Goal: Find specific page/section: Find specific page/section

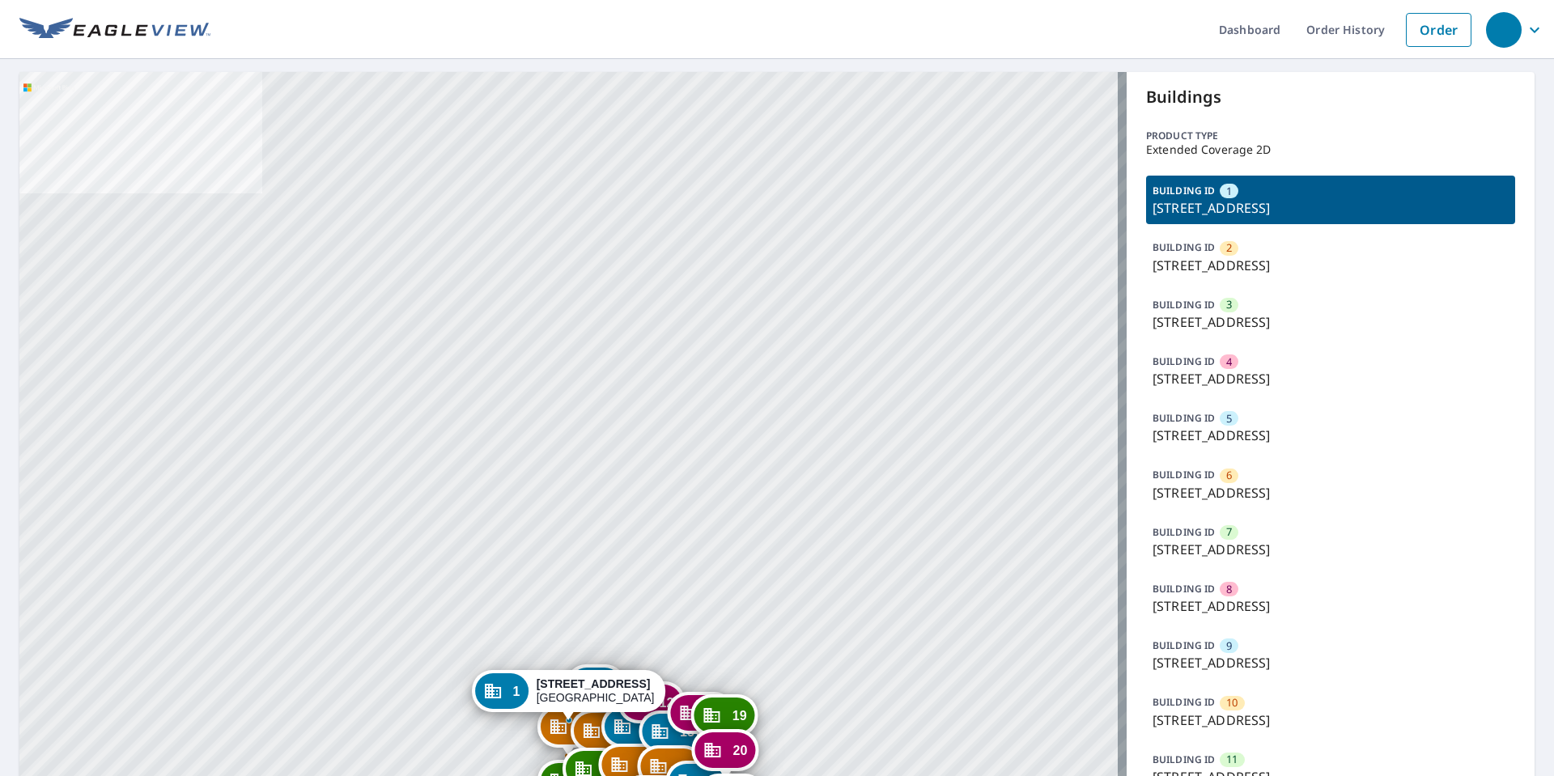
drag, startPoint x: 88, startPoint y: 398, endPoint x: 113, endPoint y: 395, distance: 24.5
click at [90, 397] on div "2 5601 Forest Haven Cir Tampa, FL 33615 3 5527 Forest Haven Cir Tampa, FL 33615…" at bounding box center [572, 723] width 1107 height 1302
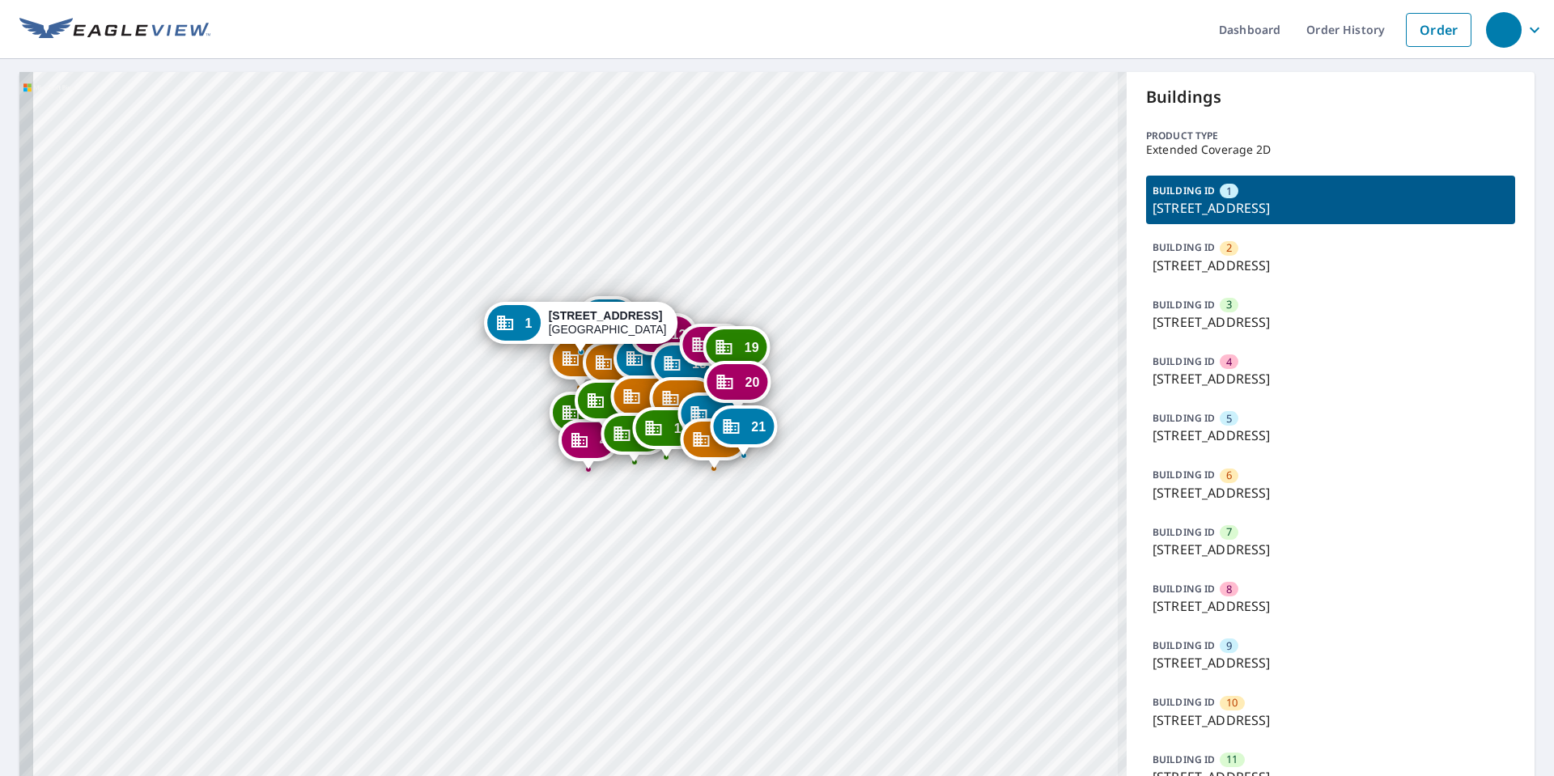
drag, startPoint x: 716, startPoint y: 581, endPoint x: 732, endPoint y: 213, distance: 368.7
click at [732, 213] on div "2 5601 Forest Haven Cir Tampa, FL 33615 3 5527 Forest Haven Cir Tampa, FL 33615…" at bounding box center [572, 723] width 1107 height 1302
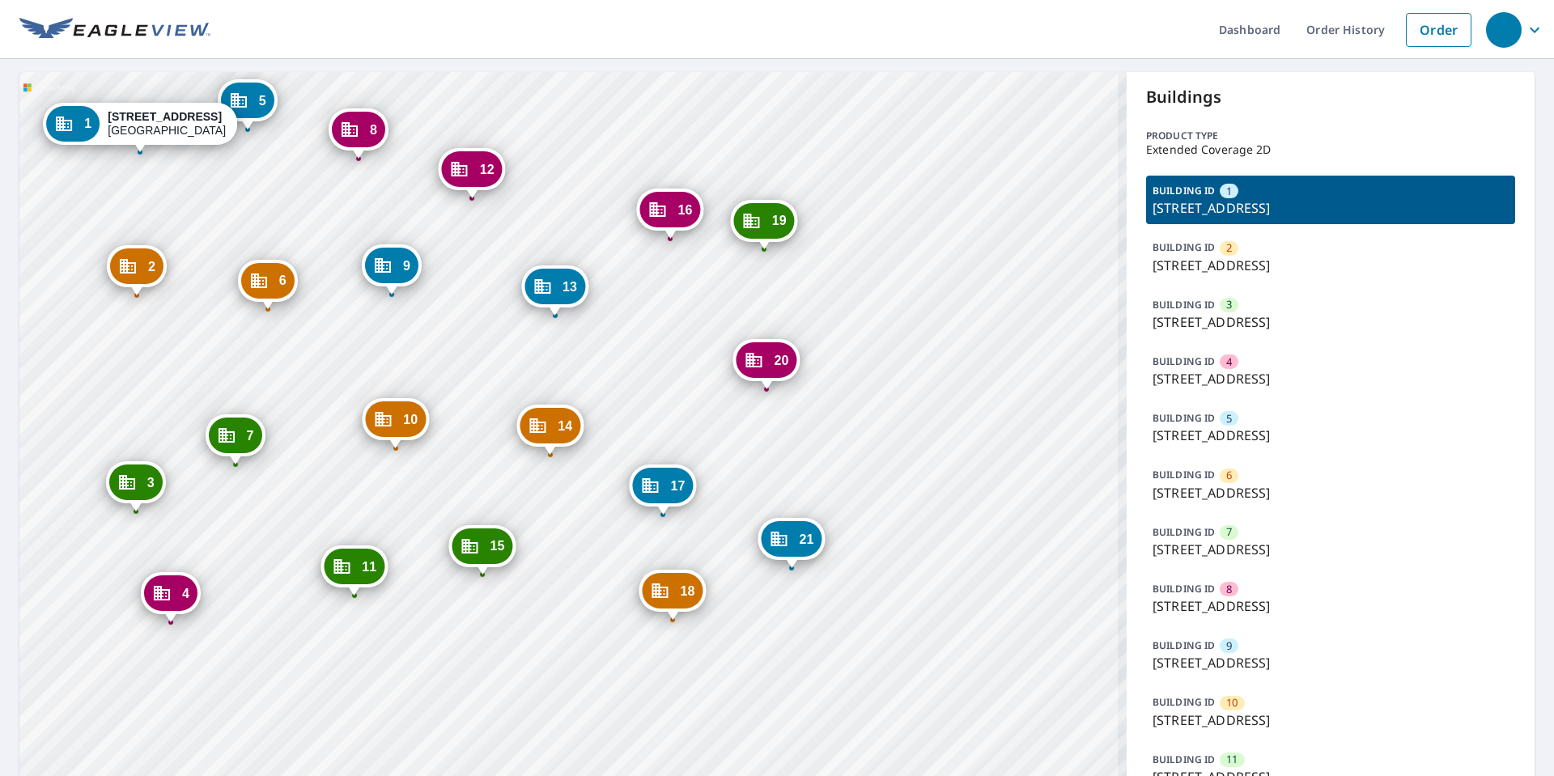
drag, startPoint x: 535, startPoint y: 545, endPoint x: 547, endPoint y: 462, distance: 83.5
click at [547, 462] on div "2 5601 Forest Haven Cir Tampa, FL 33615 3 5527 Forest Haven Cir Tampa, FL 33615…" at bounding box center [572, 723] width 1107 height 1302
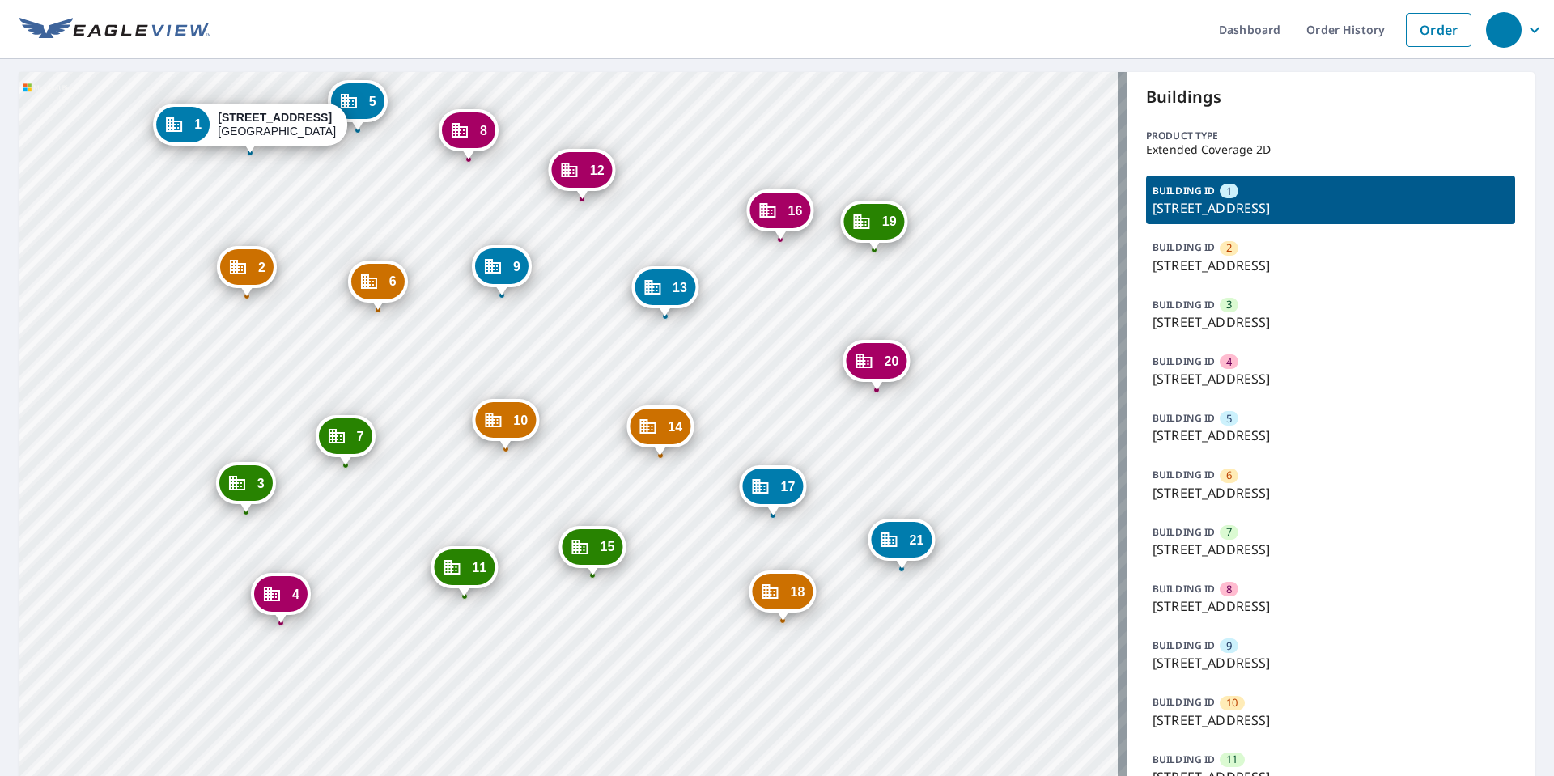
drag, startPoint x: 652, startPoint y: 333, endPoint x: 682, endPoint y: 355, distance: 37.6
click at [682, 355] on div "2 5601 Forest Haven Cir Tampa, FL 33615 3 5527 Forest Haven Cir Tampa, FL 33615…" at bounding box center [572, 723] width 1107 height 1302
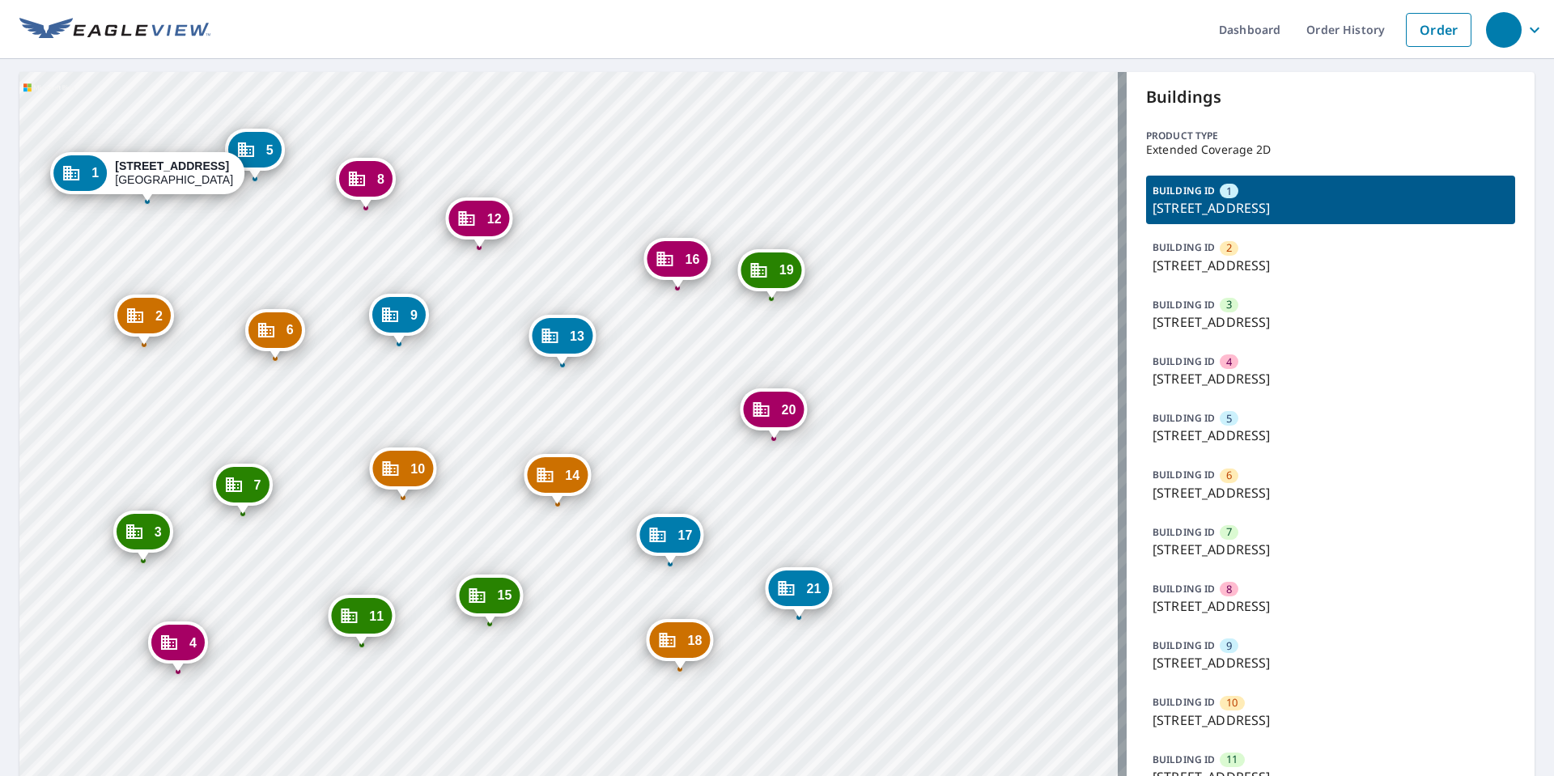
drag, startPoint x: 482, startPoint y: 316, endPoint x: 379, endPoint y: 384, distance: 123.9
click at [379, 384] on div "2 5601 Forest Haven Cir Tampa, FL 33615 3 5527 Forest Haven Cir Tampa, FL 33615…" at bounding box center [572, 723] width 1107 height 1302
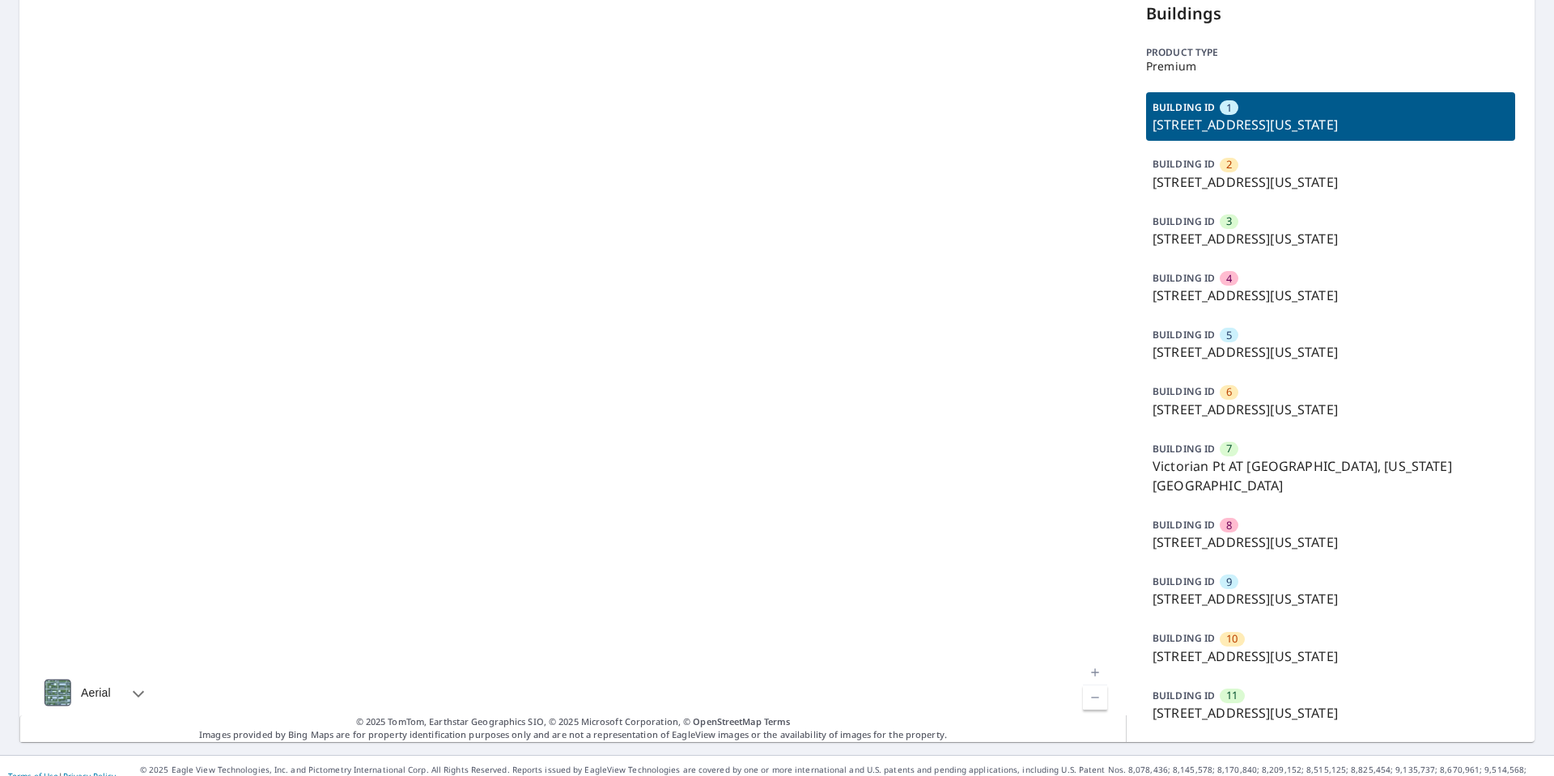
scroll to position [84, 0]
click at [1237, 566] on div "BUILDING ID 9 2169 Giltshire Dr, Colorado Springs, CO, 80905" at bounding box center [1330, 590] width 369 height 49
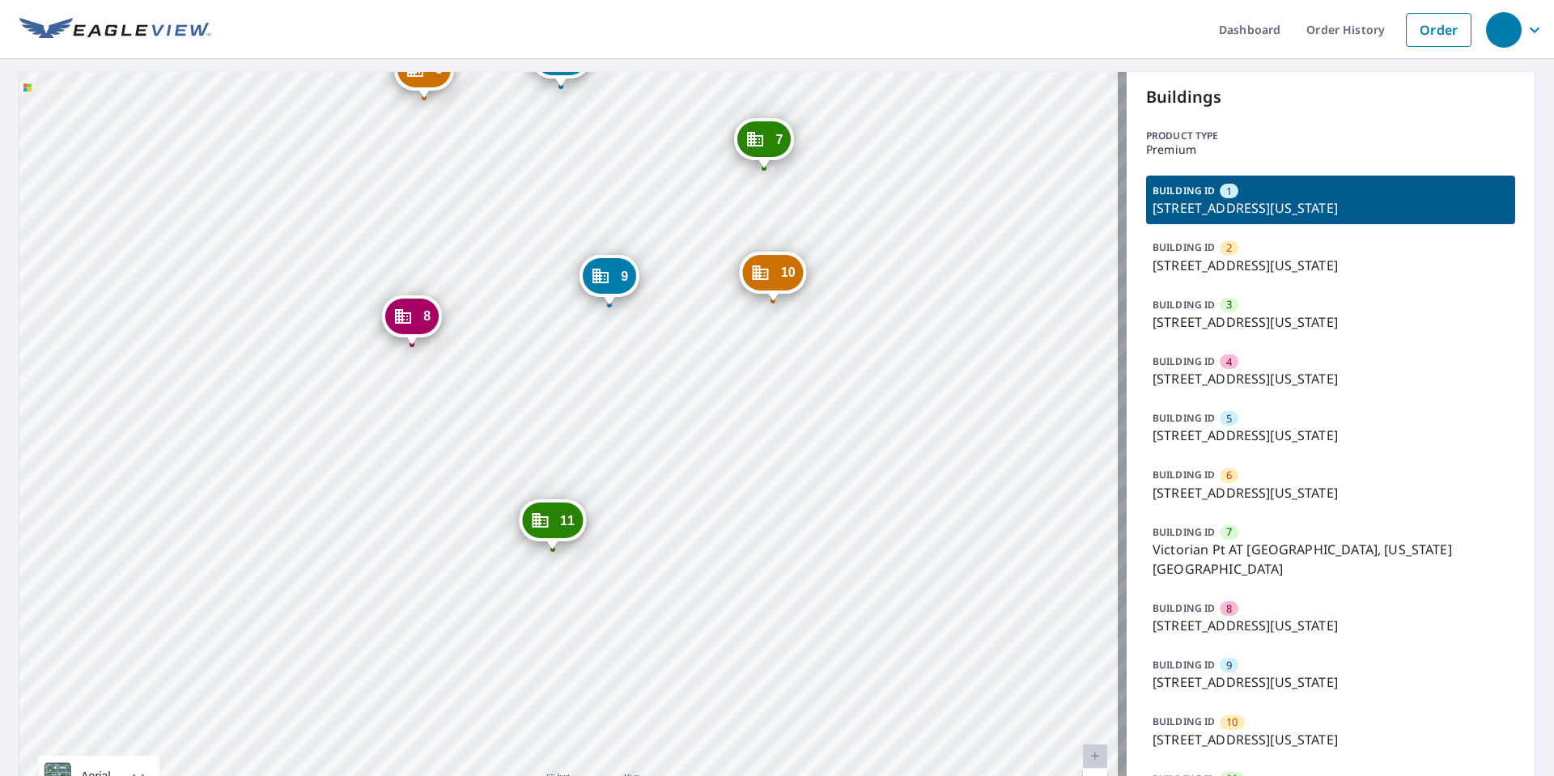
drag, startPoint x: 641, startPoint y: 378, endPoint x: 640, endPoint y: 506, distance: 127.9
click at [640, 506] on div "2 1920 Giltshire Dr Colorado Springs, CO 80905 3 1928 Giltshire Dr Colorado Spr…" at bounding box center [572, 449] width 1107 height 754
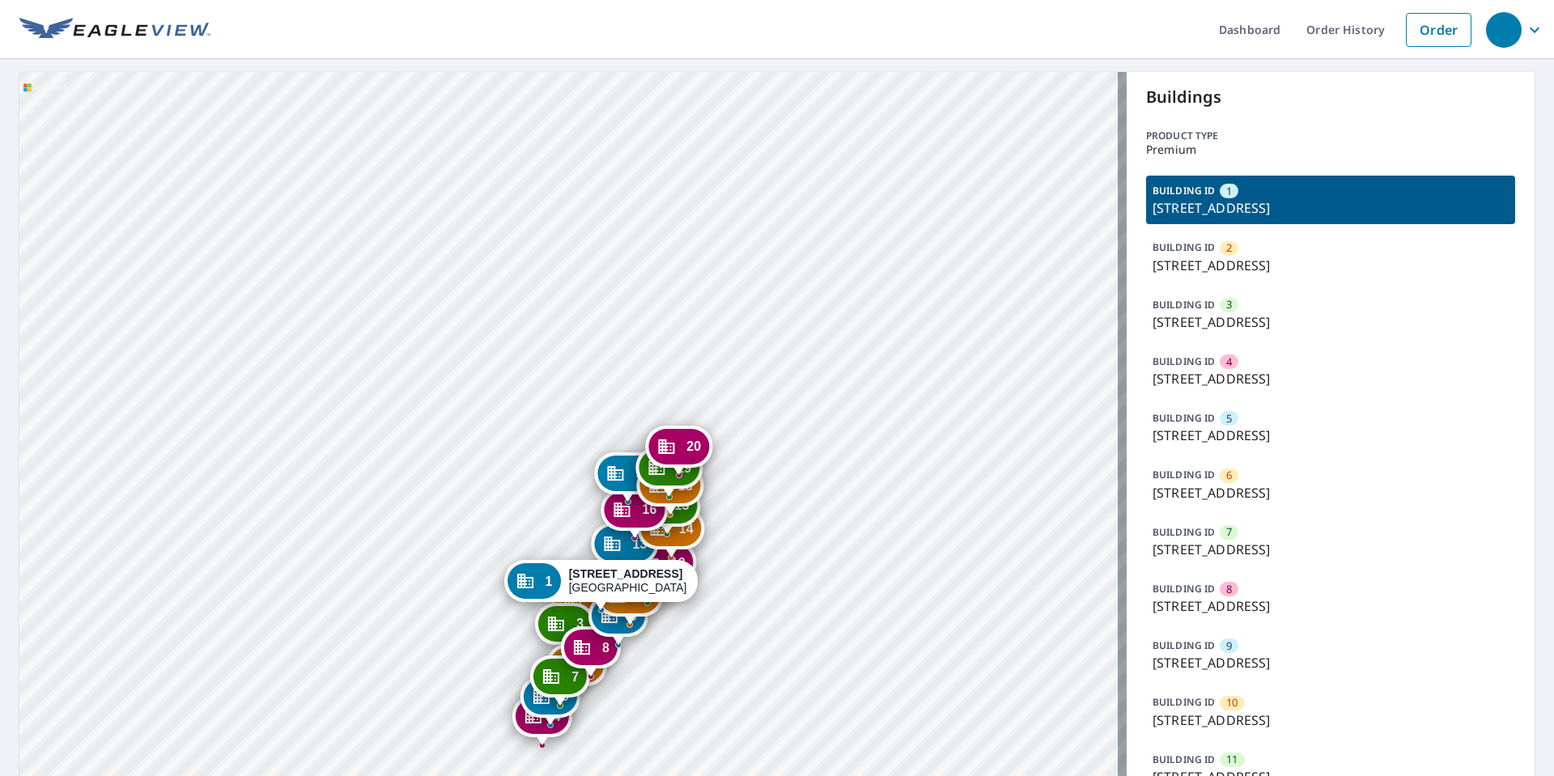
drag, startPoint x: 788, startPoint y: 605, endPoint x: 804, endPoint y: 525, distance: 82.5
click at [803, 526] on div "2 20 Harbour Green Dr Key Largo, FL 33037 3 22 Harbour Green Dr Key Largo, FL 3…" at bounding box center [572, 695] width 1107 height 1246
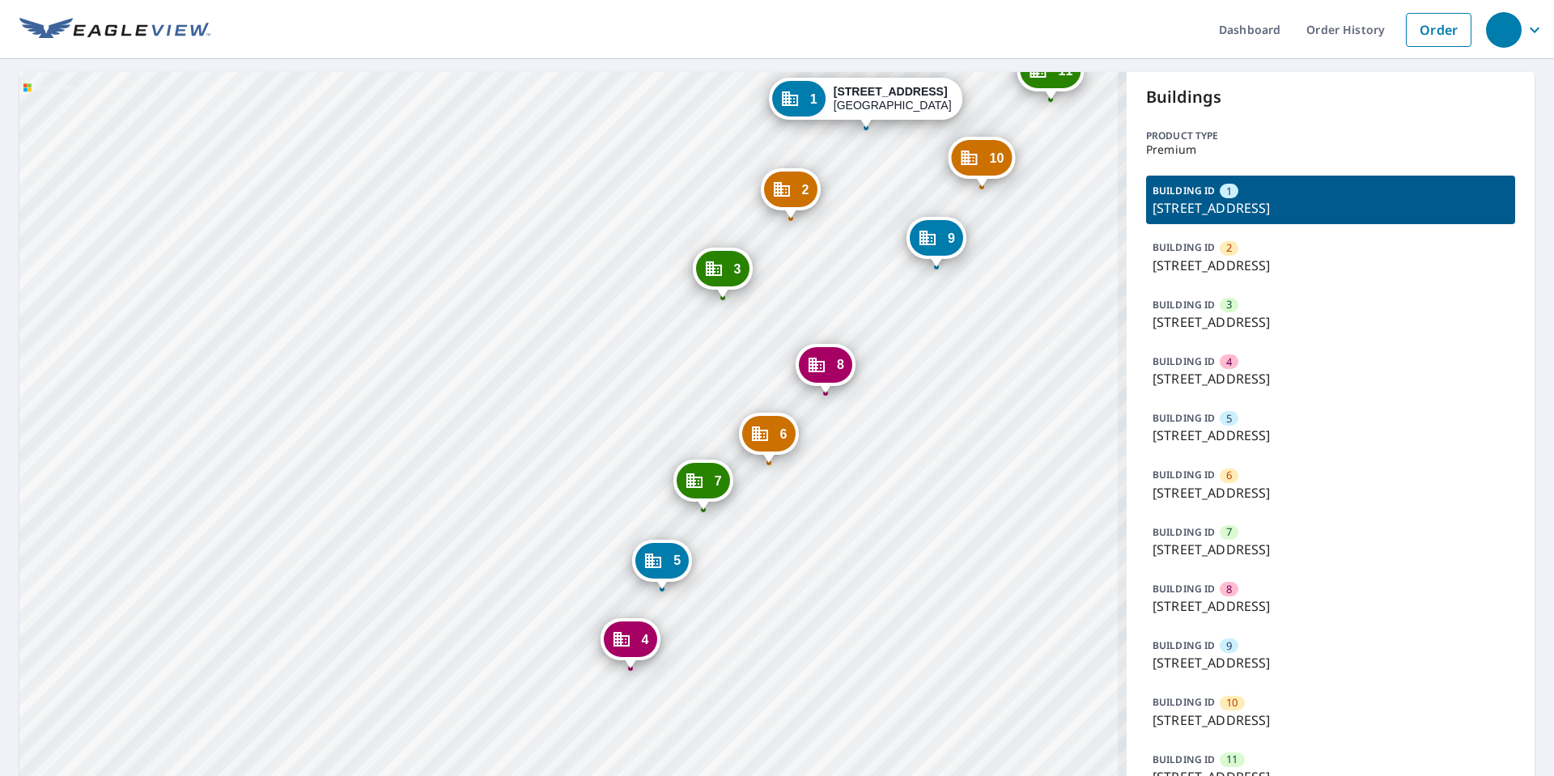
drag, startPoint x: 554, startPoint y: 732, endPoint x: 775, endPoint y: 431, distance: 374.0
click at [775, 431] on div "6" at bounding box center [768, 434] width 53 height 36
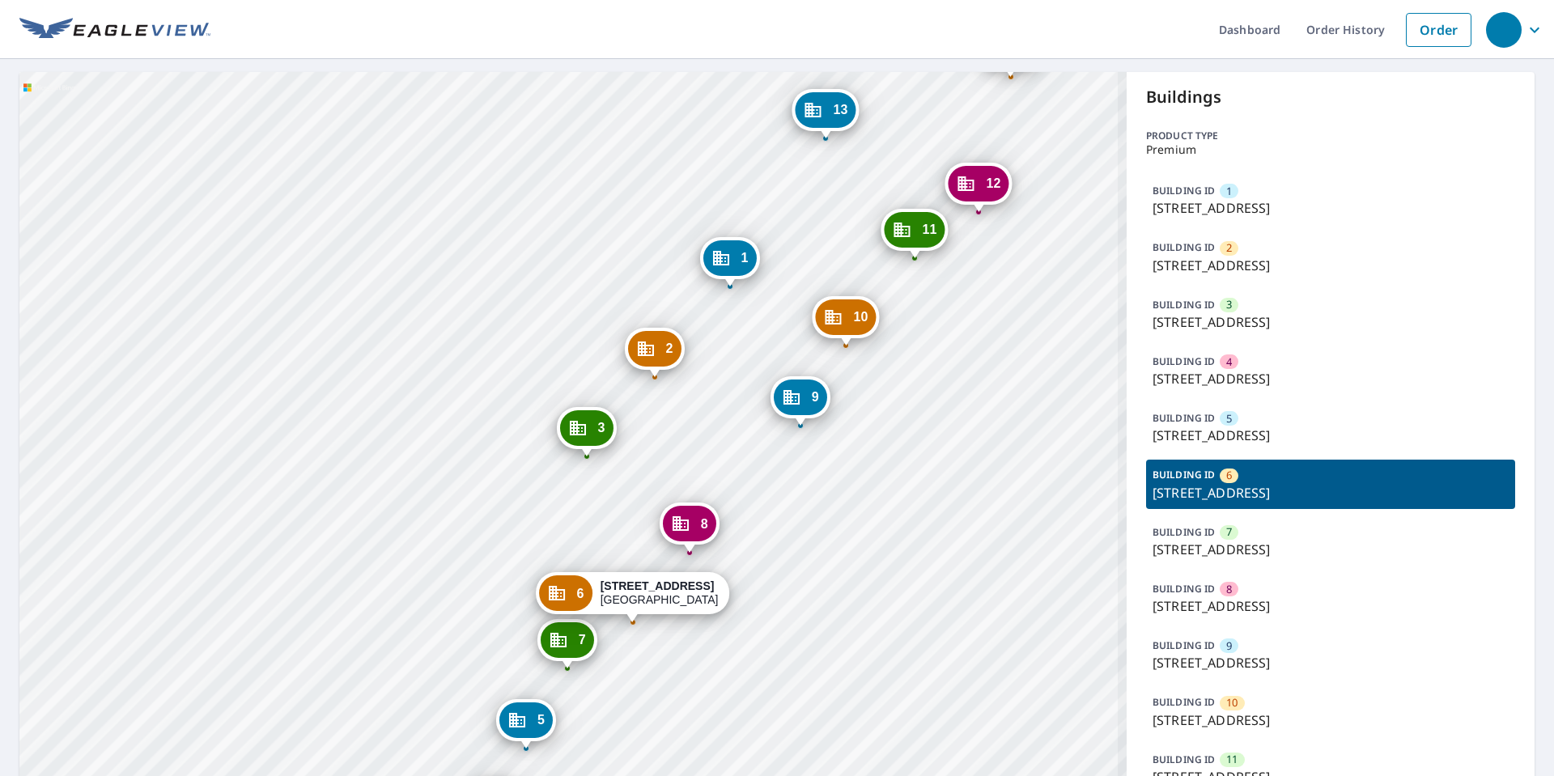
drag, startPoint x: 573, startPoint y: 481, endPoint x: 694, endPoint y: 343, distance: 183.5
click at [691, 346] on div "1 16 Harbour Green Dr Key Largo, FL 33037 2 20 Harbour Green Dr Key Largo, FL 3…" at bounding box center [572, 695] width 1107 height 1246
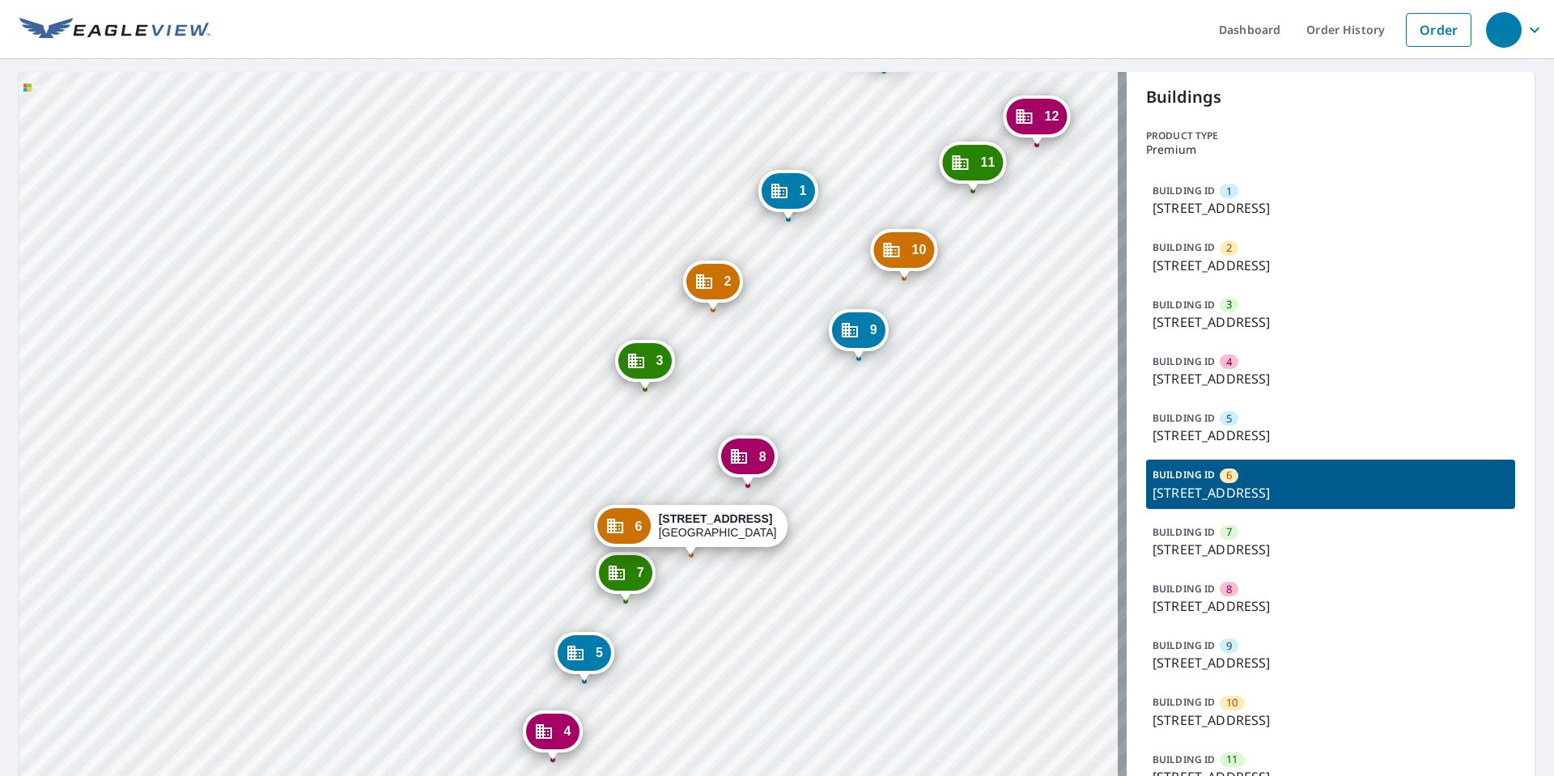
click at [83, 452] on div "1 16 Harbour Green Dr Key Largo, FL 33037 2 20 Harbour Green Dr Key Largo, FL 3…" at bounding box center [572, 695] width 1107 height 1246
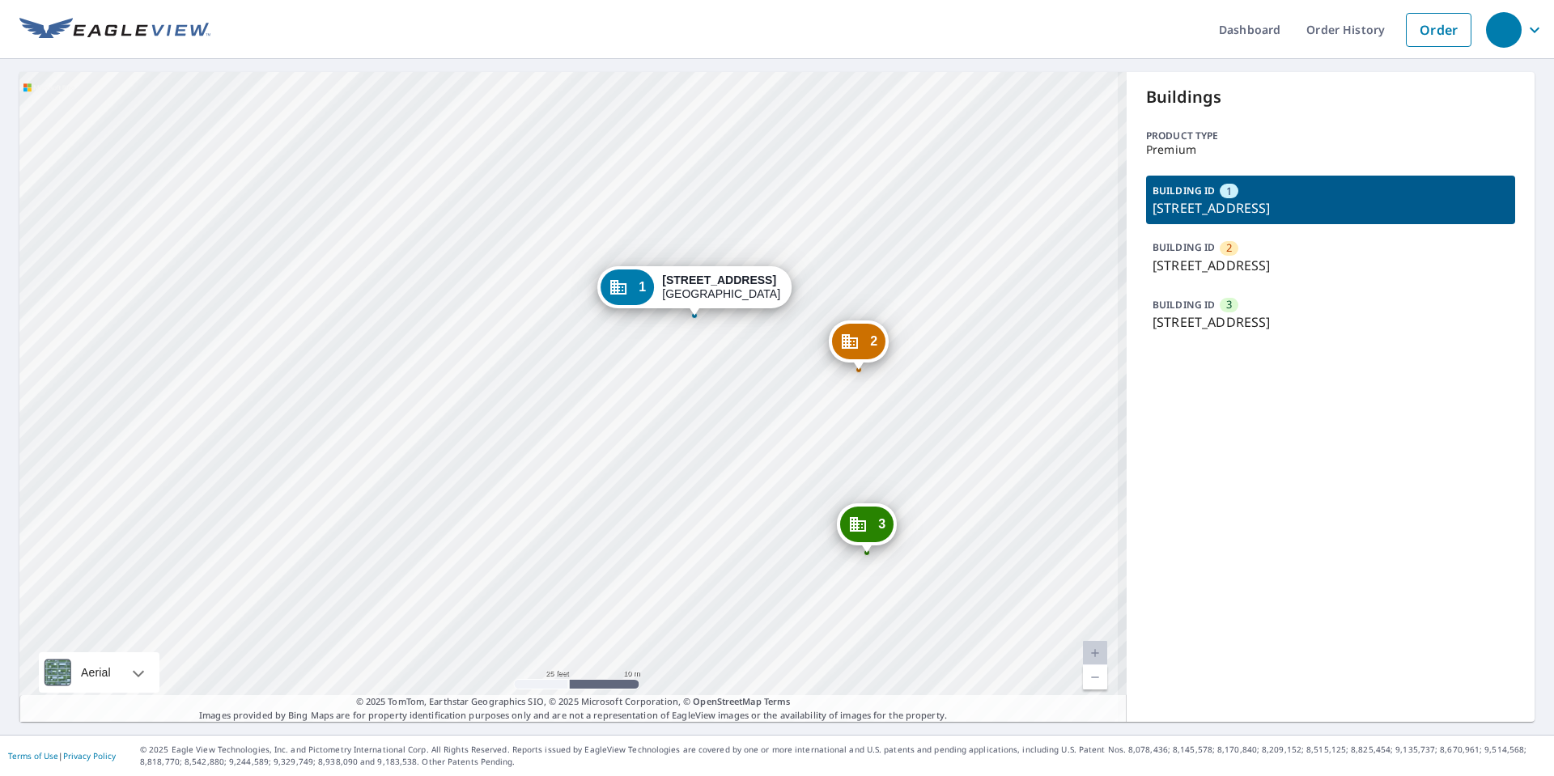
drag, startPoint x: 678, startPoint y: 452, endPoint x: 635, endPoint y: 400, distance: 67.3
click at [635, 400] on div "2 450 N Arlington Ave Reno, NV 89503 3 450 N Arlington Ave Reno, NV 89503 1 450…" at bounding box center [572, 397] width 1107 height 650
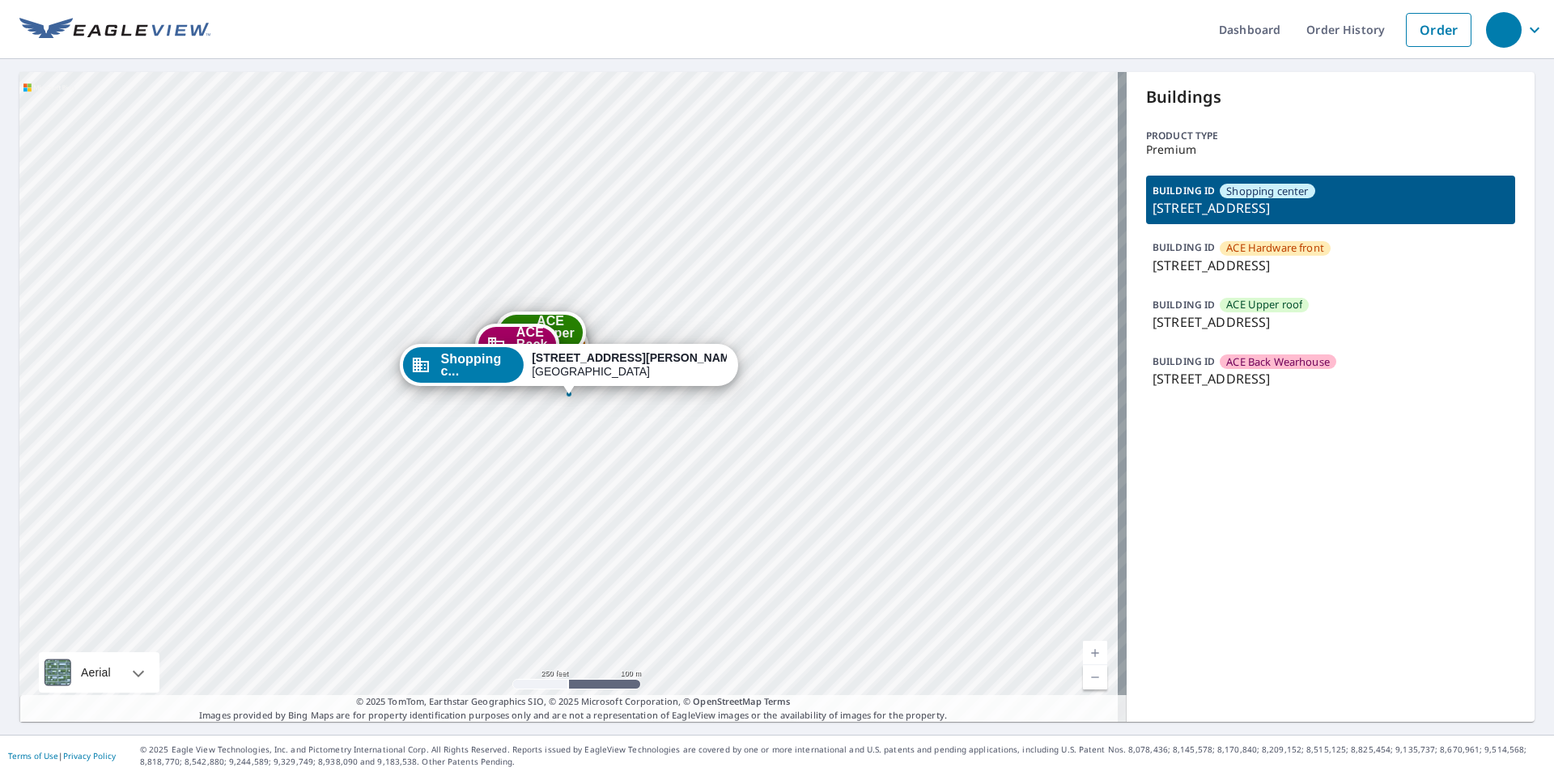
click at [510, 446] on div "ACE Hardwa... 92-8691 Lotus Blossom Ln Ocean View, HI 96737 ACE Upper ... 92-86…" at bounding box center [572, 397] width 1107 height 650
click at [1270, 284] on div "BUILDING ID Shopping center 92-8696 Mamalahoa Hwy, Ocean View, HI, 96737 BUILDI…" at bounding box center [1330, 285] width 369 height 219
drag, startPoint x: 488, startPoint y: 453, endPoint x: 542, endPoint y: 434, distance: 56.8
click at [540, 434] on div "ACE Hardwa... 92-8691 Lotus Blossom Ln Ocean View, HI 96737 ACE Upper ... 92-86…" at bounding box center [572, 397] width 1107 height 650
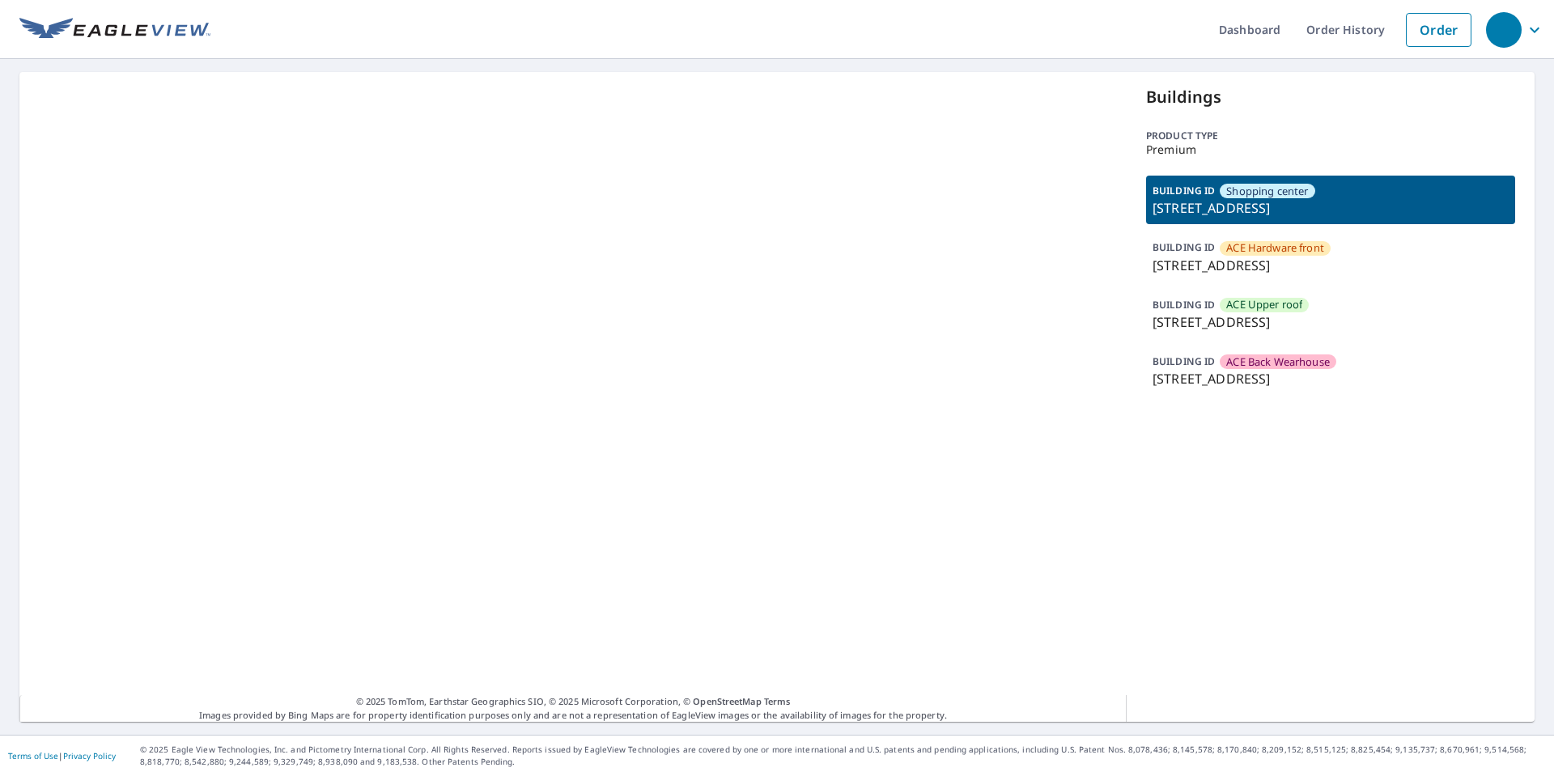
click at [635, 300] on div "© 2025 TomTom, Earthstar Geographics SIO, © 2025 Microsoft Corporation, © OpenS…" at bounding box center [572, 397] width 1107 height 650
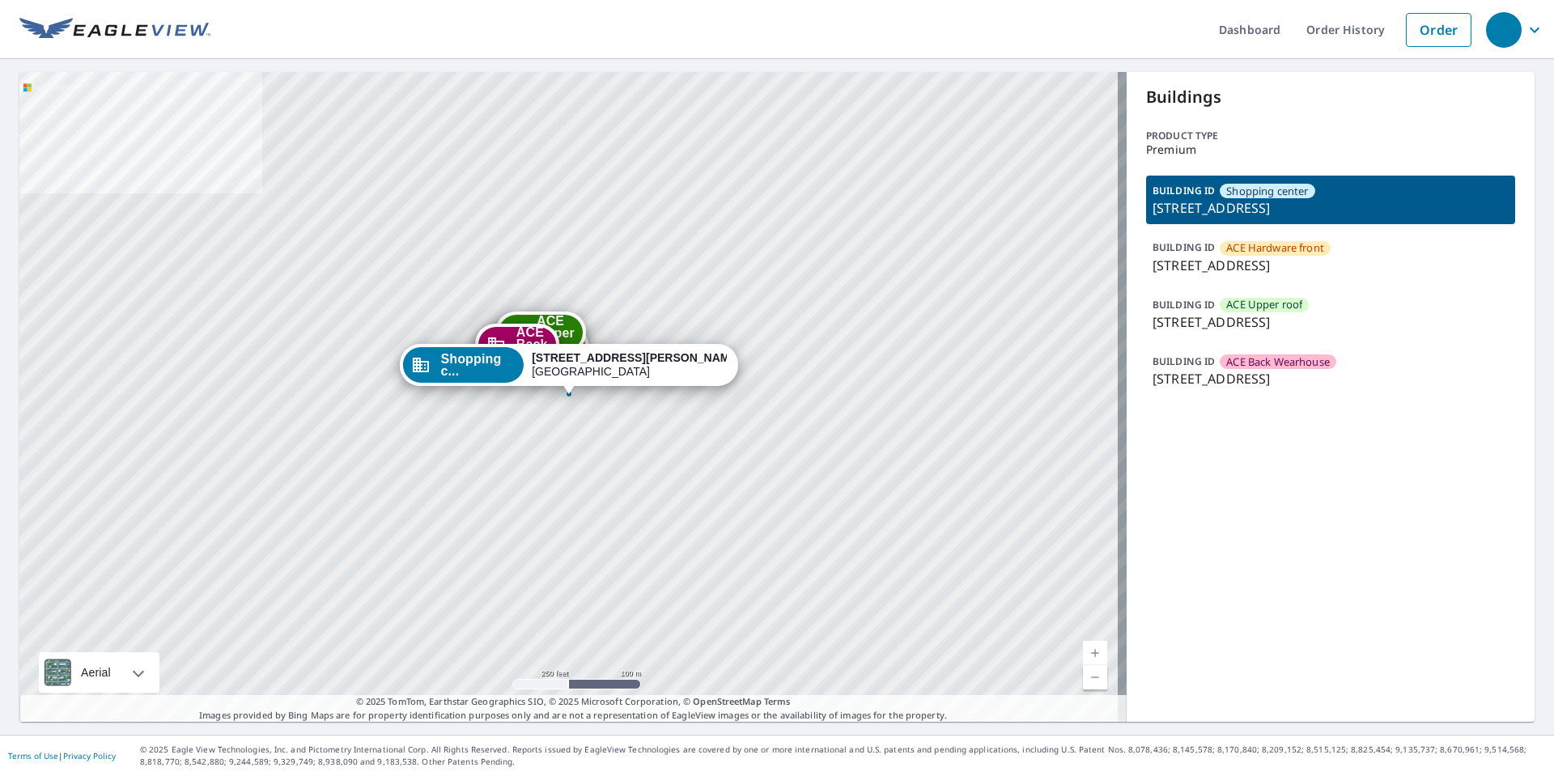
drag, startPoint x: 534, startPoint y: 495, endPoint x: 635, endPoint y: 388, distance: 147.2
click at [635, 388] on div "ACE Hardwa... 92-8691 Lotus Blossom [GEOGRAPHIC_DATA] ACE Upper ... 92-8691 Lot…" at bounding box center [572, 397] width 1107 height 650
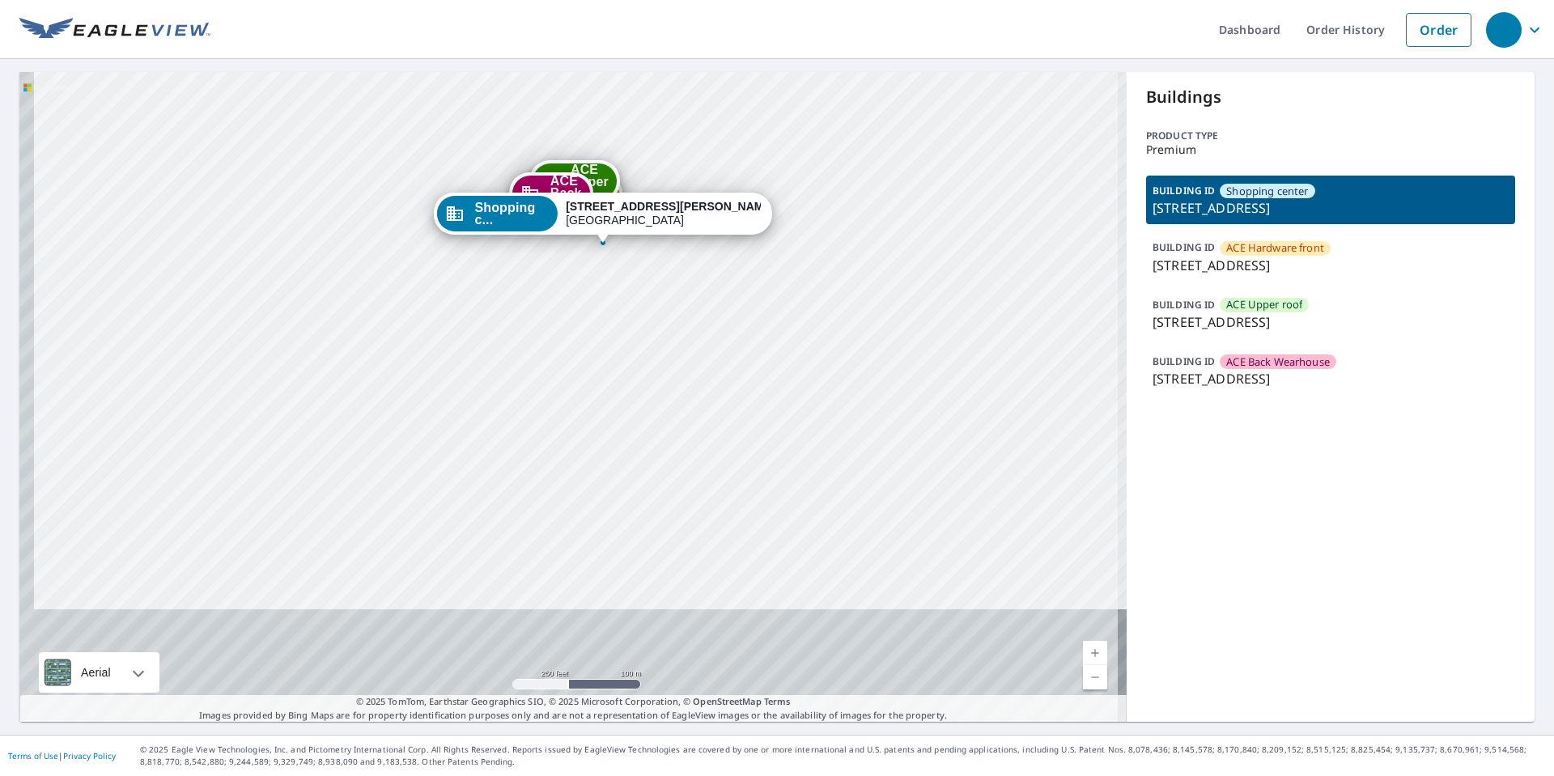
drag, startPoint x: 465, startPoint y: 384, endPoint x: 475, endPoint y: 397, distance: 16.2
click at [475, 351] on div "ACE Hardwa... 92-8691 Lotus Blossom [GEOGRAPHIC_DATA] ACE Upper ... 92-8691 Lot…" at bounding box center [572, 397] width 1107 height 650
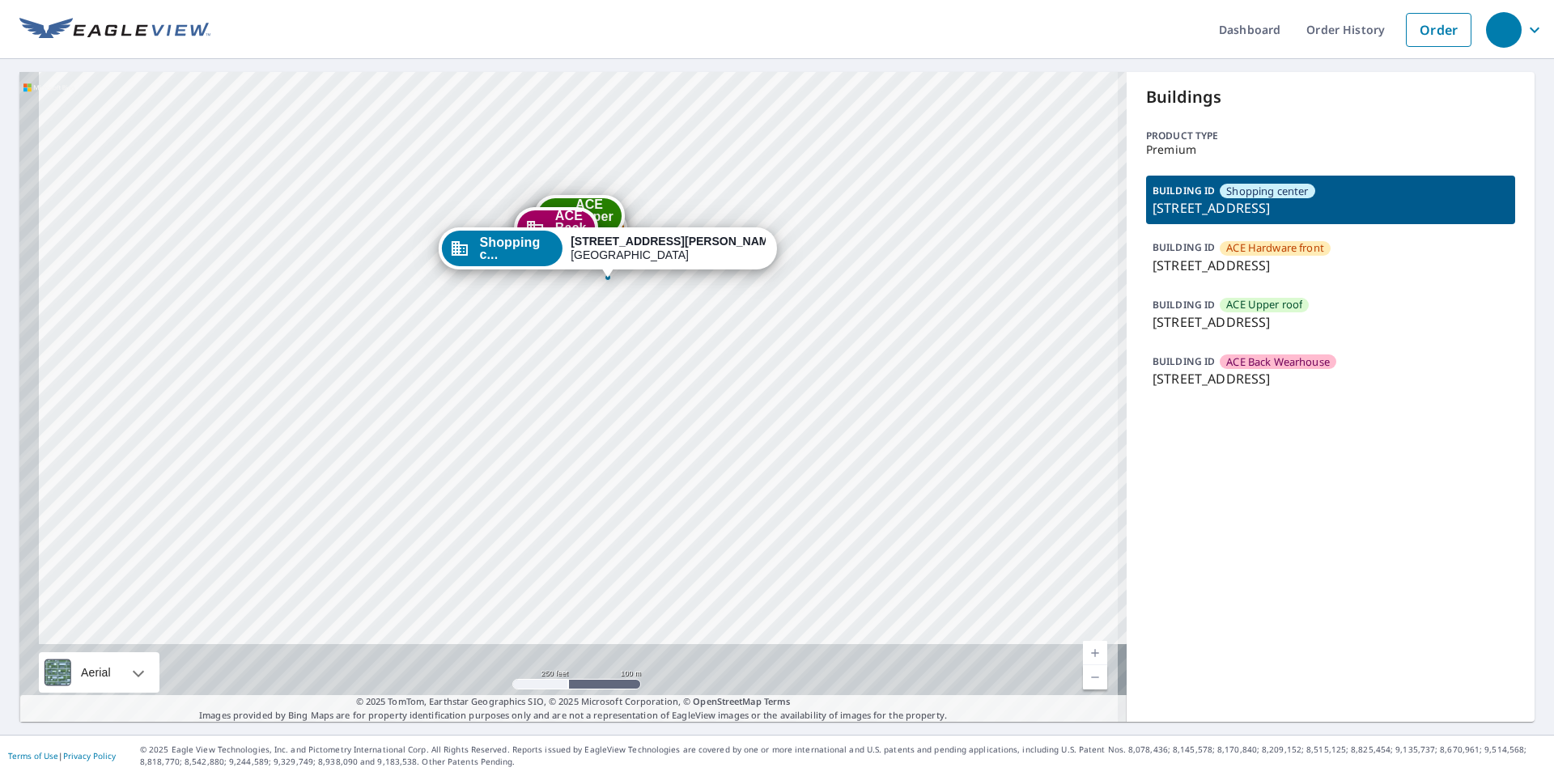
drag, startPoint x: 475, startPoint y: 396, endPoint x: 457, endPoint y: 431, distance: 39.1
click at [457, 431] on div "ACE Hardwa... 92-8691 Lotus Blossom [GEOGRAPHIC_DATA] ACE Upper ... 92-8691 Lot…" at bounding box center [572, 397] width 1107 height 650
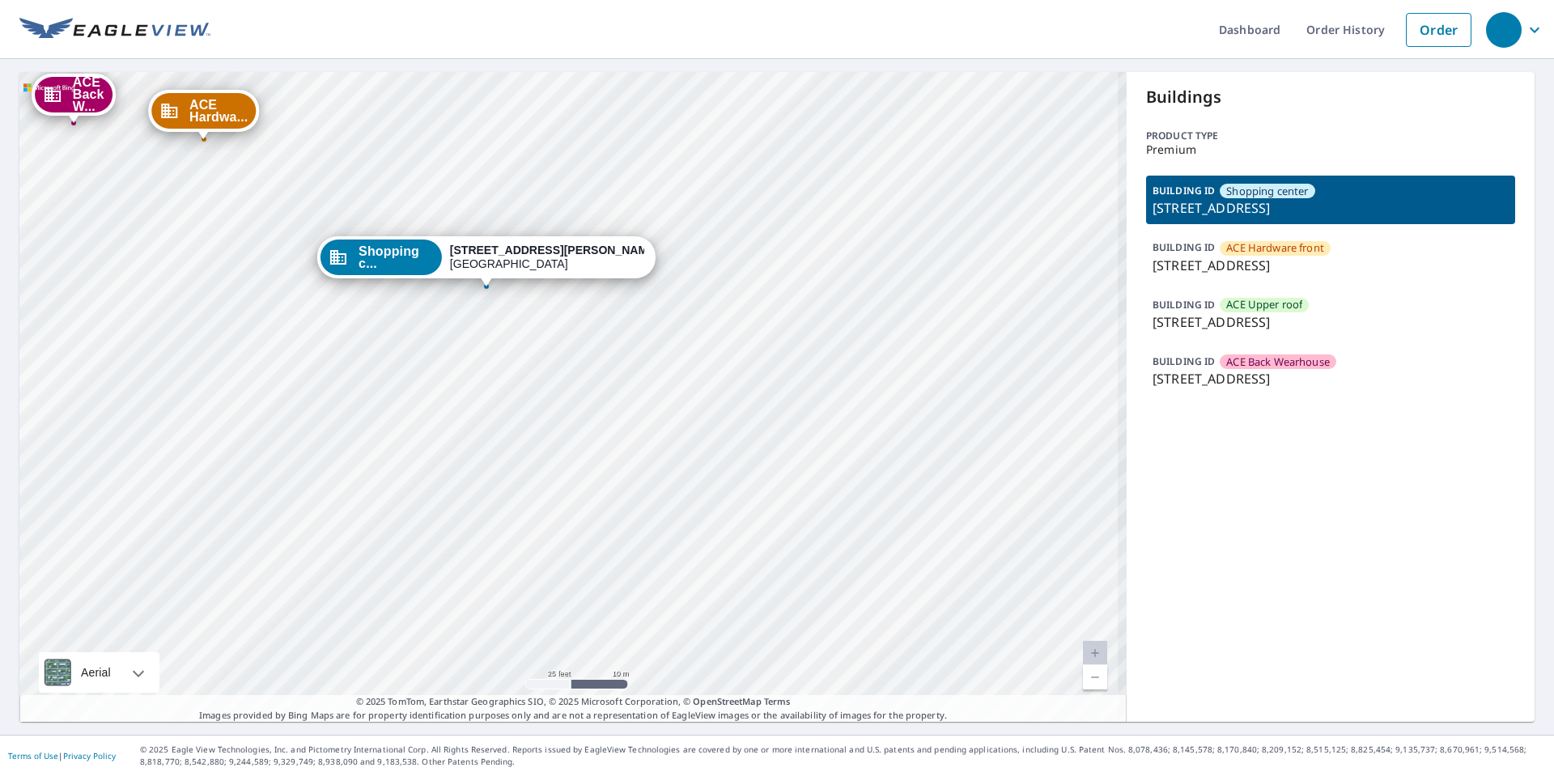
drag, startPoint x: 349, startPoint y: 397, endPoint x: 528, endPoint y: 599, distance: 270.1
click at [528, 599] on div "ACE Hardwa... 92-8691 Lotus Blossom [GEOGRAPHIC_DATA] ACE Upper ... 92-8691 Lot…" at bounding box center [572, 397] width 1107 height 650
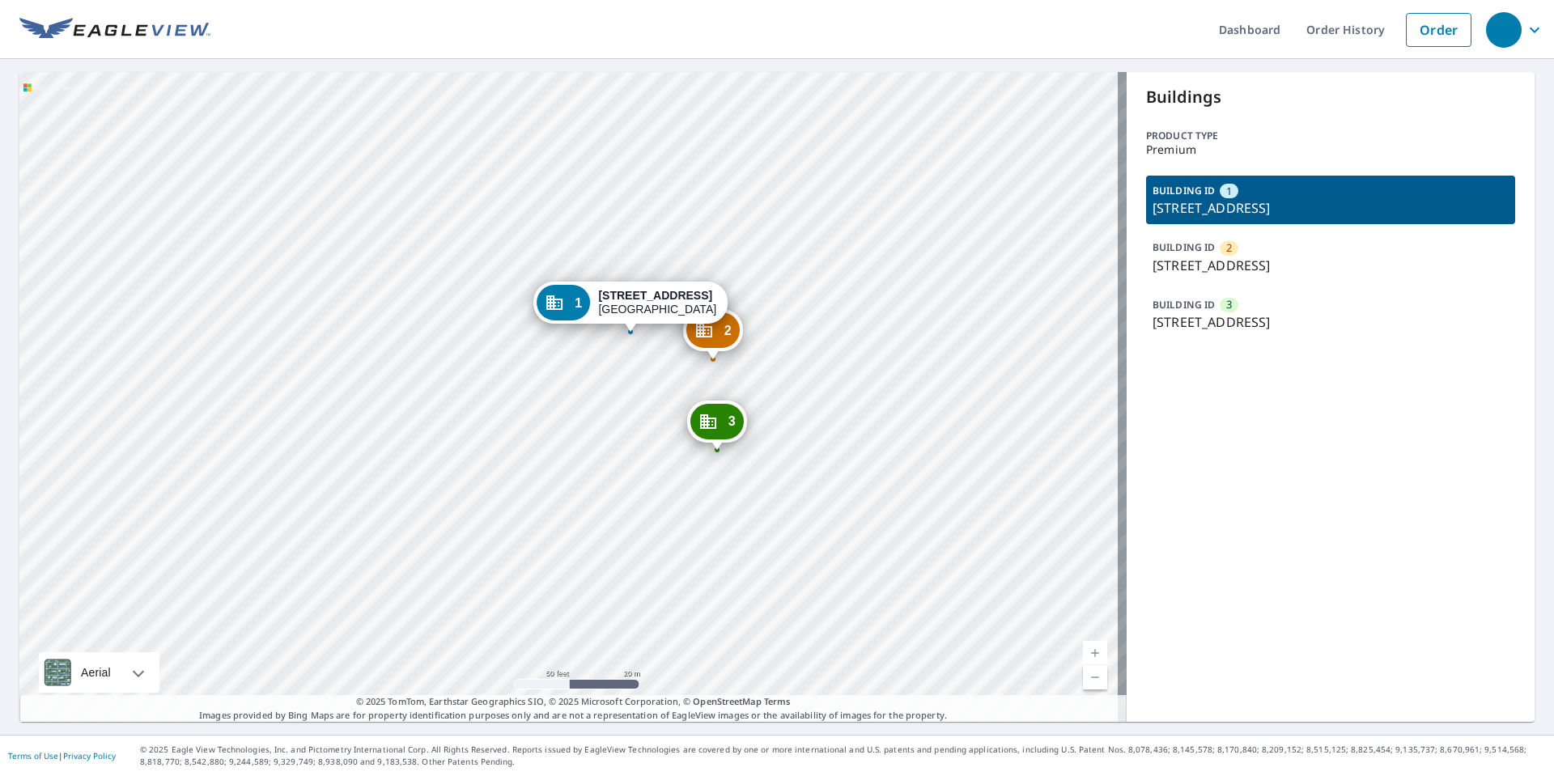
drag, startPoint x: 644, startPoint y: 486, endPoint x: 517, endPoint y: 453, distance: 130.6
click at [517, 453] on div "2 450 N Arlington Ave Reno, NV 89503 3 450 N Arlington Ave Reno, NV 89503 1 450…" at bounding box center [572, 397] width 1107 height 650
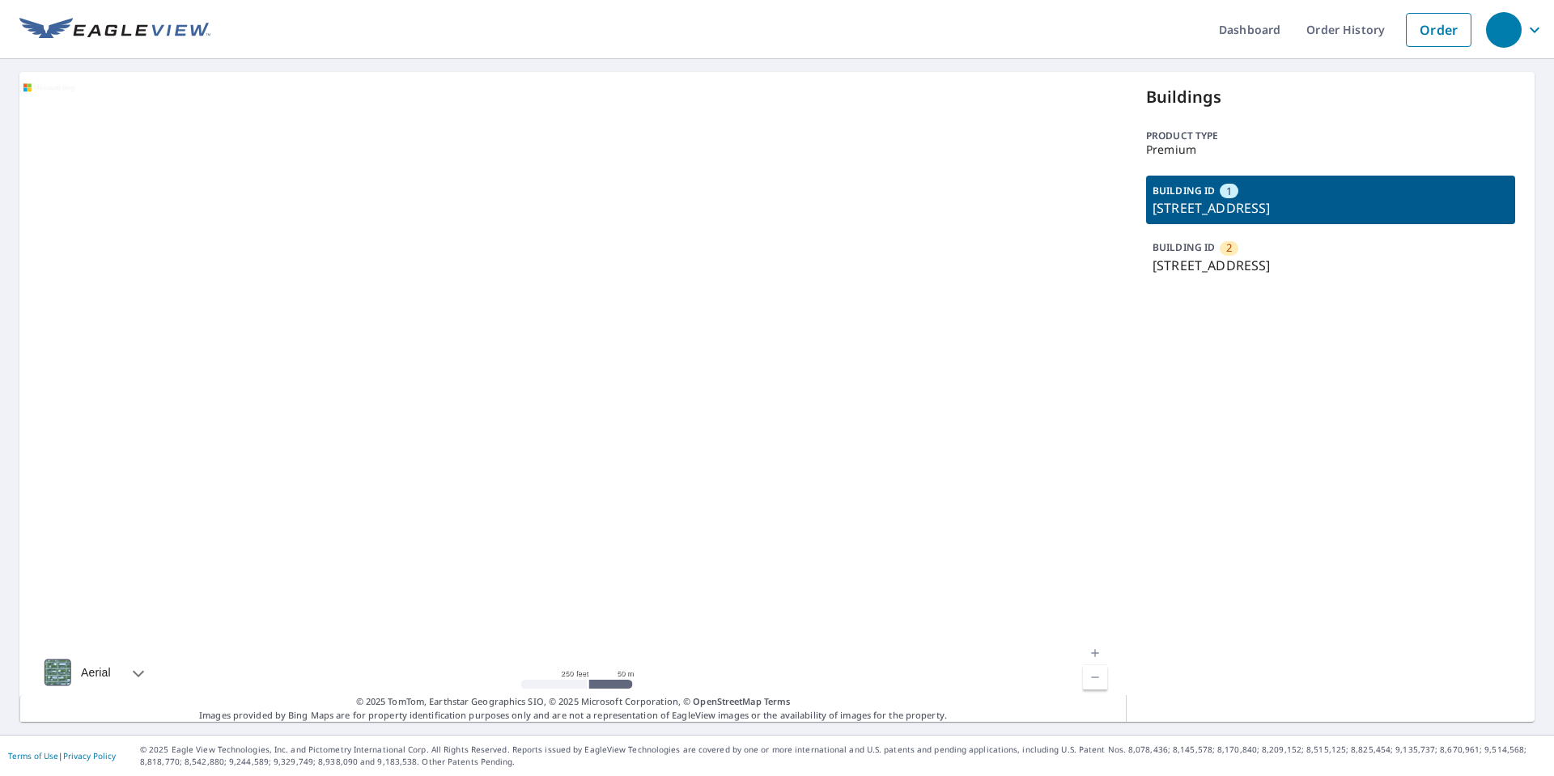
click at [1212, 268] on p "[STREET_ADDRESS]" at bounding box center [1331, 265] width 356 height 19
click at [671, 378] on div "Aerial Road A standard road map Aerial A detailed look from above Labels Labels…" at bounding box center [572, 397] width 1107 height 650
drag, startPoint x: 775, startPoint y: 259, endPoint x: 805, endPoint y: 210, distance: 56.6
click at [805, 210] on div at bounding box center [572, 397] width 1107 height 650
drag, startPoint x: 712, startPoint y: 500, endPoint x: 731, endPoint y: 428, distance: 74.4
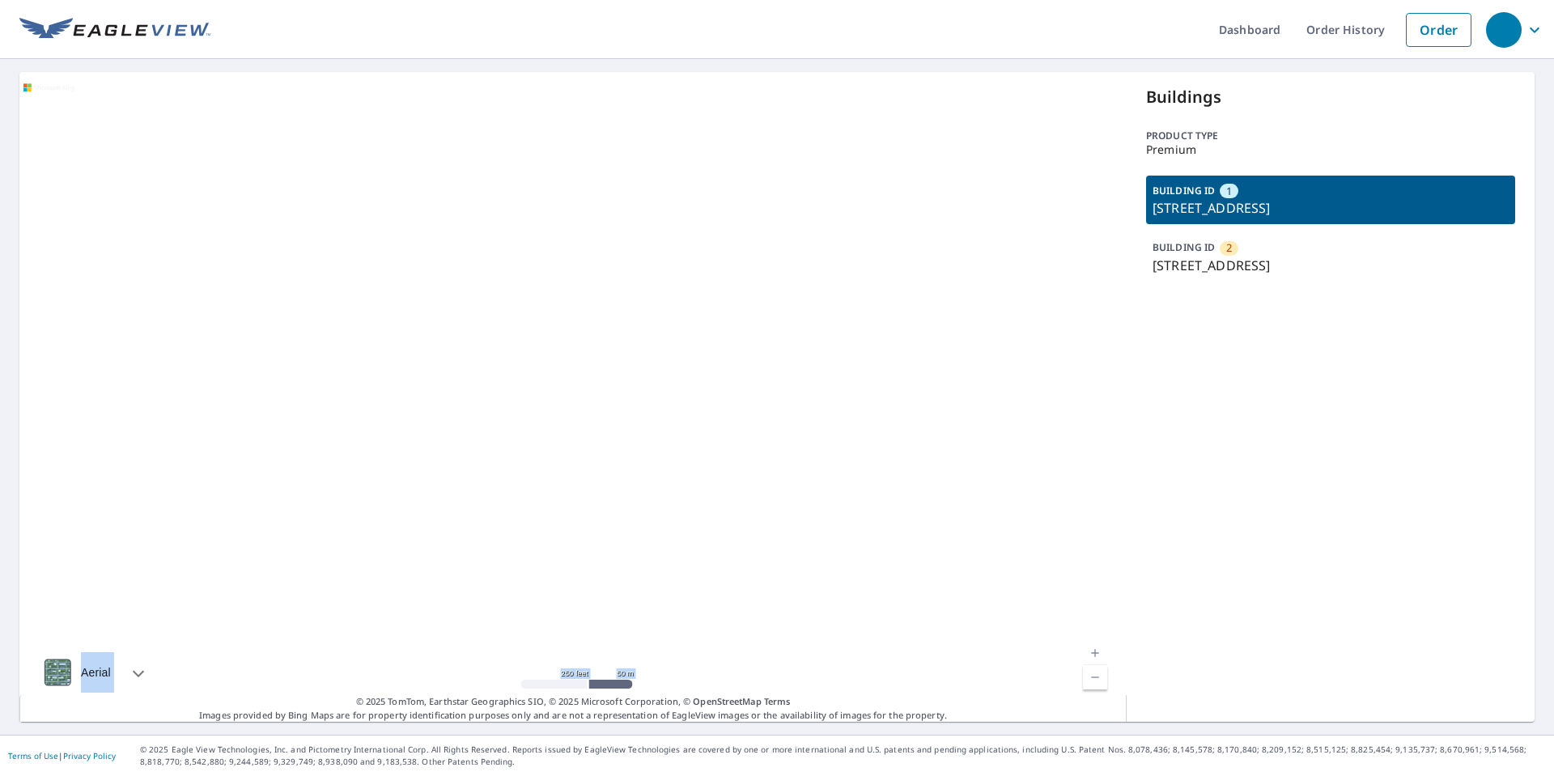
click at [778, 367] on div at bounding box center [572, 397] width 1107 height 650
drag, startPoint x: 681, startPoint y: 528, endPoint x: 714, endPoint y: 431, distance: 101.9
click at [737, 410] on div at bounding box center [572, 397] width 1107 height 650
click at [716, 440] on div at bounding box center [572, 397] width 1107 height 650
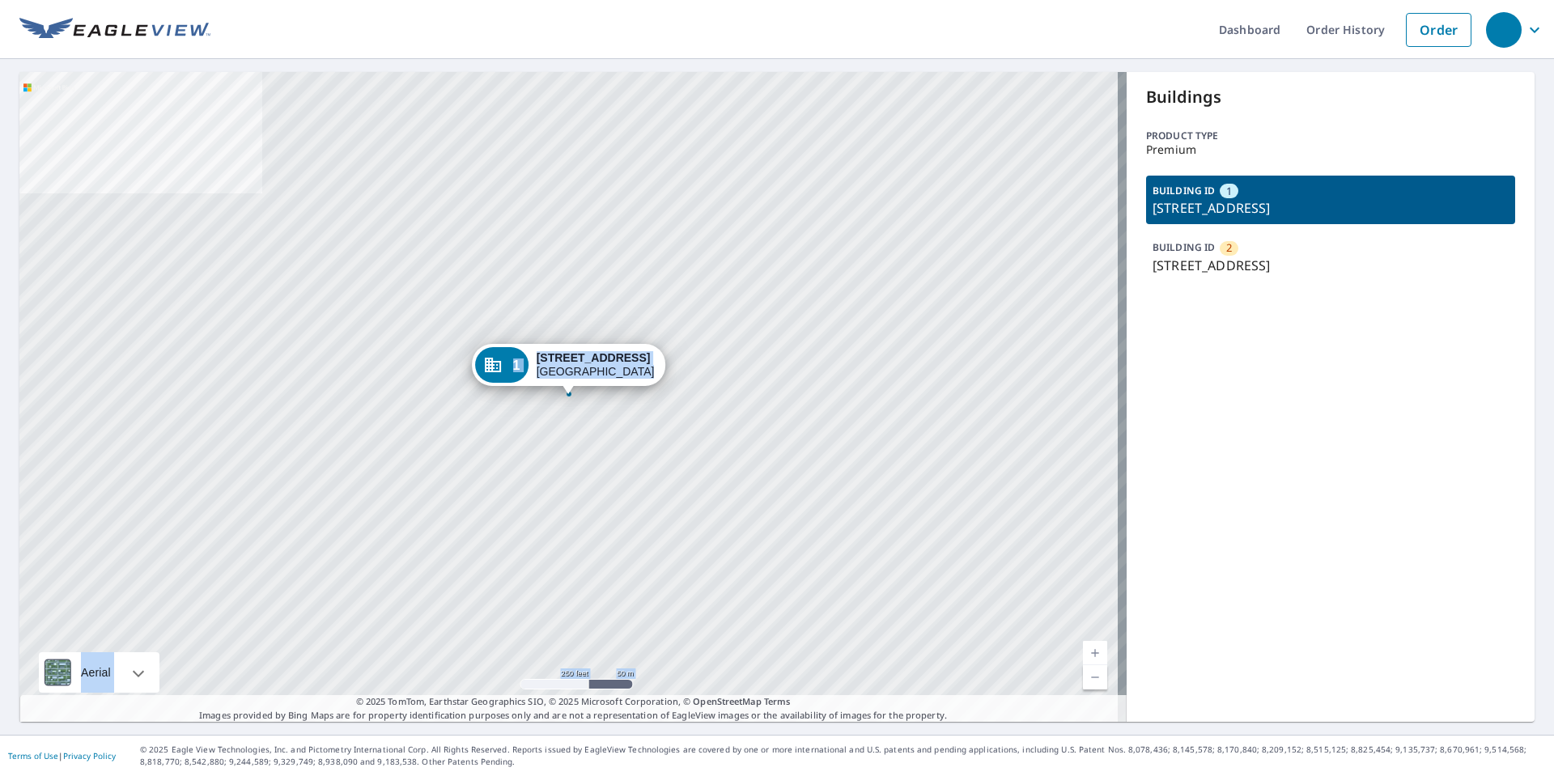
drag, startPoint x: 392, startPoint y: 410, endPoint x: 401, endPoint y: 401, distance: 12.6
click at [401, 401] on div "2 [STREET_ADDRESS] 1 [STREET_ADDRESS]" at bounding box center [572, 397] width 1107 height 650
drag, startPoint x: 508, startPoint y: 446, endPoint x: 643, endPoint y: 442, distance: 134.4
click at [533, 435] on div "2 [STREET_ADDRESS] 1 [STREET_ADDRESS]" at bounding box center [572, 397] width 1107 height 650
drag, startPoint x: 779, startPoint y: 487, endPoint x: 1084, endPoint y: 437, distance: 308.5
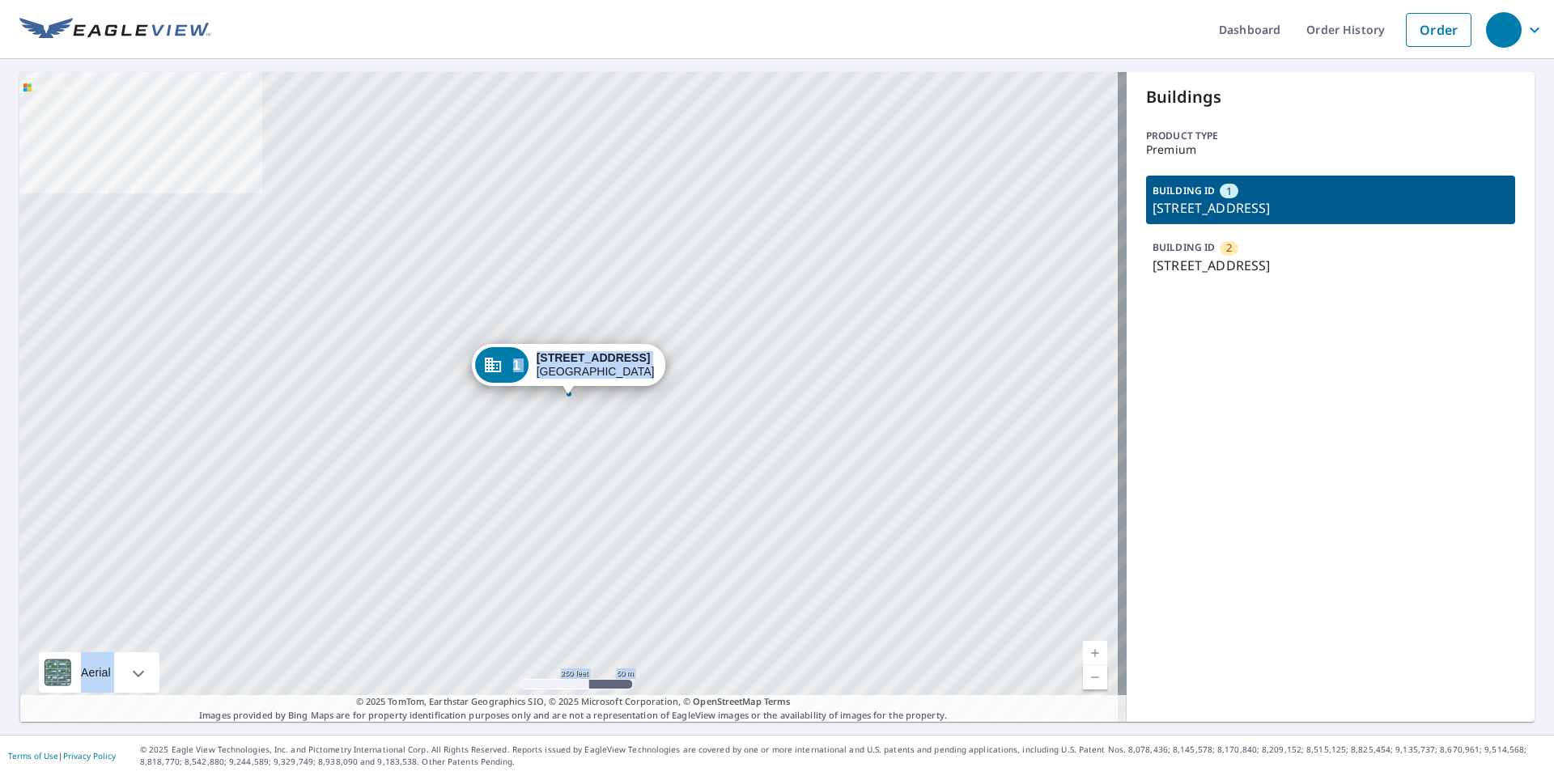
click at [775, 520] on div "2 [STREET_ADDRESS] 1 [STREET_ADDRESS]" at bounding box center [572, 397] width 1107 height 650
drag, startPoint x: 723, startPoint y: 449, endPoint x: 678, endPoint y: 422, distance: 53.0
click at [809, 365] on div "2 [STREET_ADDRESS] 1 [STREET_ADDRESS]" at bounding box center [572, 397] width 1107 height 650
drag, startPoint x: 548, startPoint y: 467, endPoint x: 599, endPoint y: 407, distance: 78.7
click at [599, 407] on div "2 [STREET_ADDRESS] 1 [STREET_ADDRESS]" at bounding box center [572, 397] width 1107 height 650
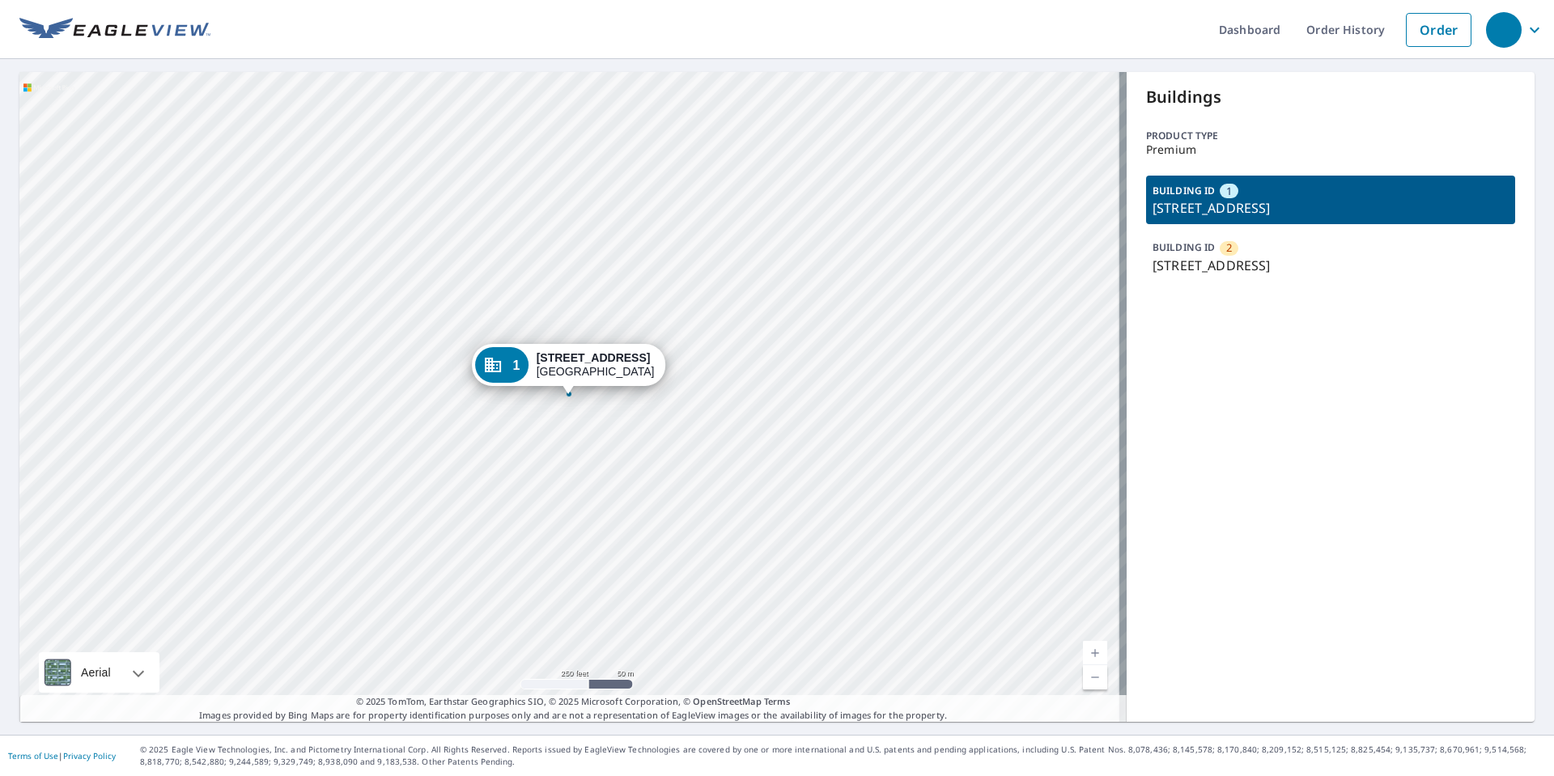
click at [1190, 250] on p "BUILDING ID" at bounding box center [1184, 247] width 62 height 14
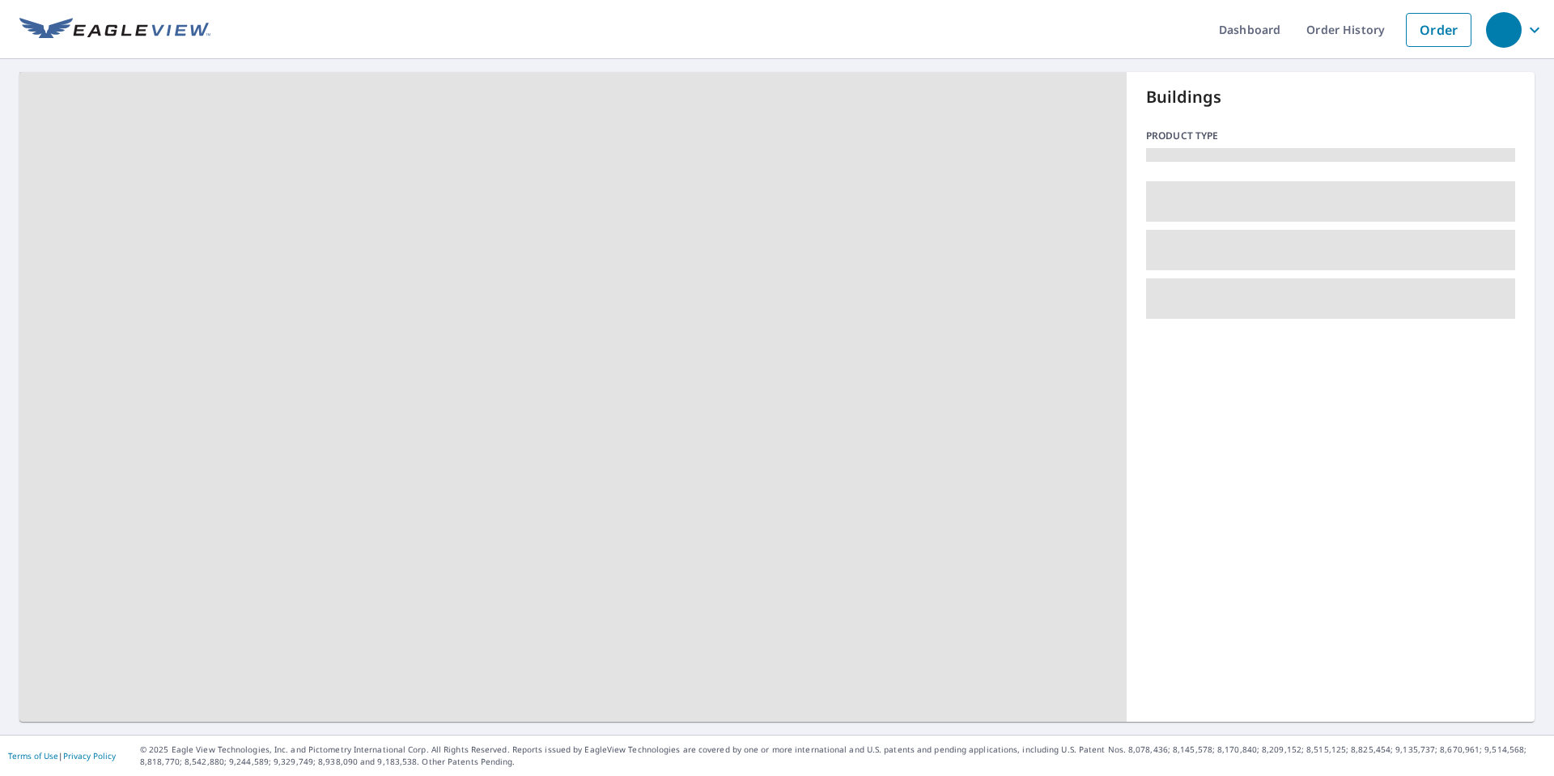
drag, startPoint x: 642, startPoint y: 444, endPoint x: 680, endPoint y: 431, distance: 40.2
click at [703, 398] on span at bounding box center [572, 397] width 1107 height 650
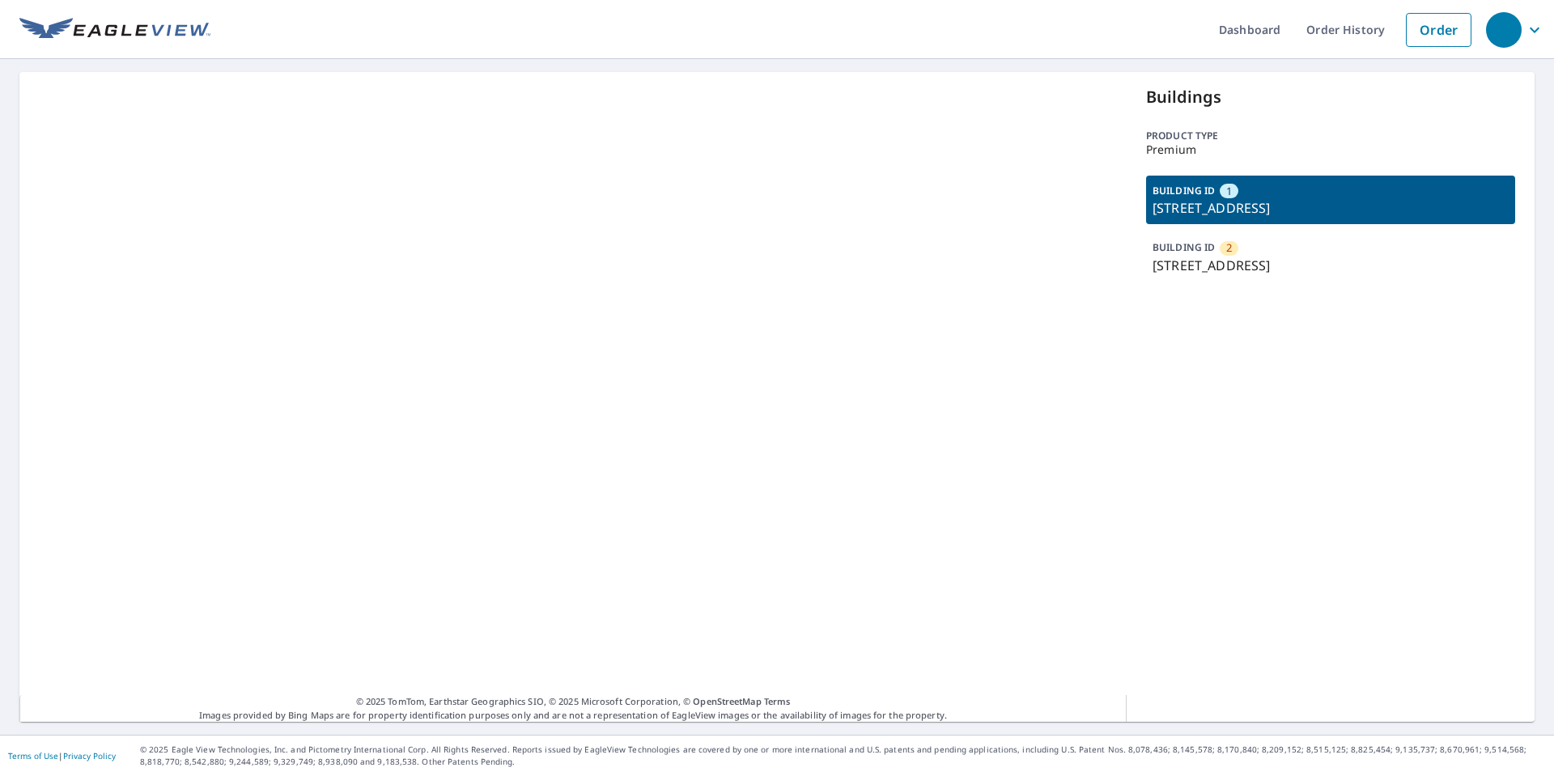
drag, startPoint x: 537, startPoint y: 593, endPoint x: 626, endPoint y: 529, distance: 109.0
click at [625, 530] on div at bounding box center [572, 397] width 1107 height 650
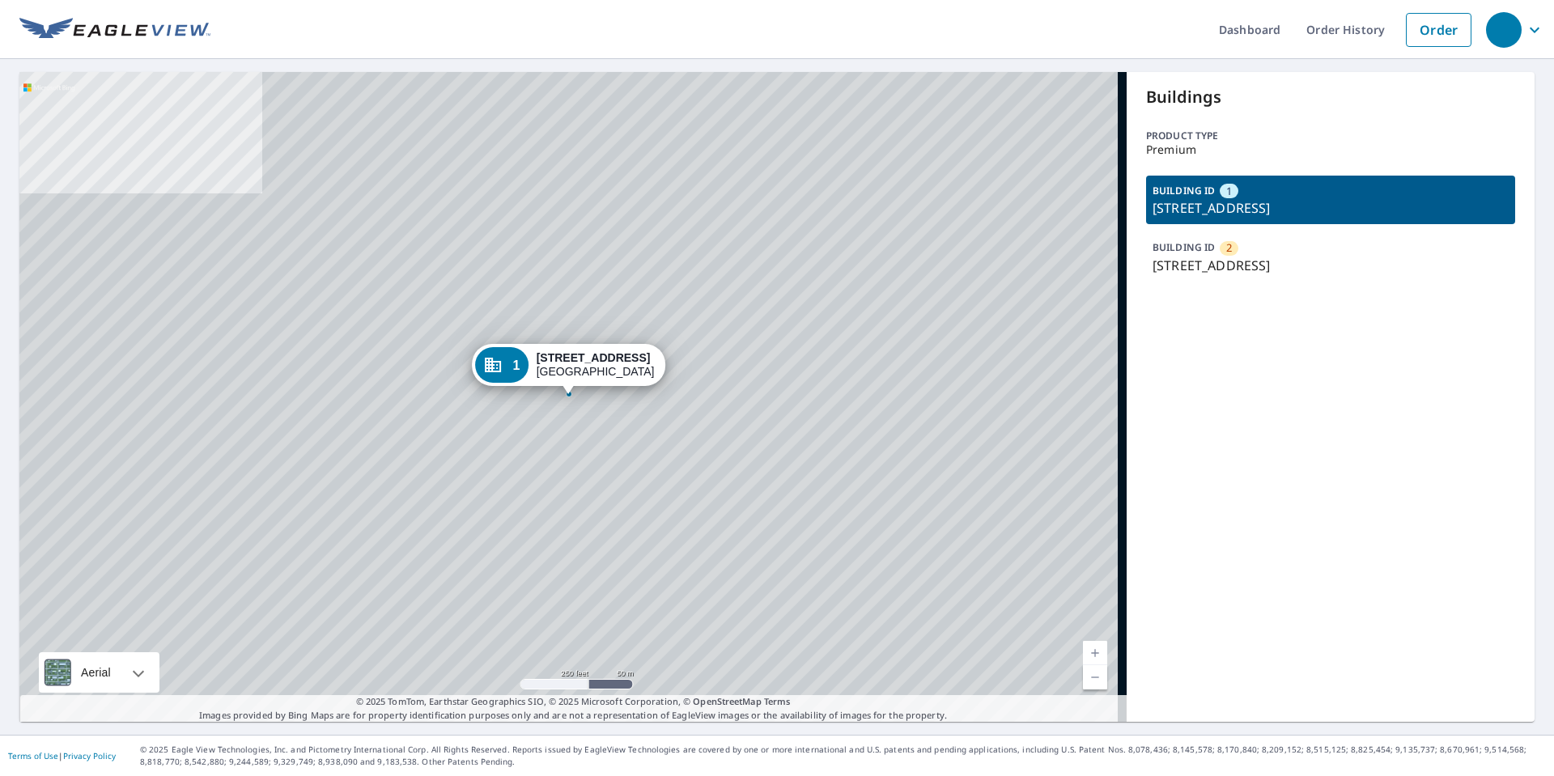
drag, startPoint x: 682, startPoint y: 495, endPoint x: 675, endPoint y: 539, distance: 44.2
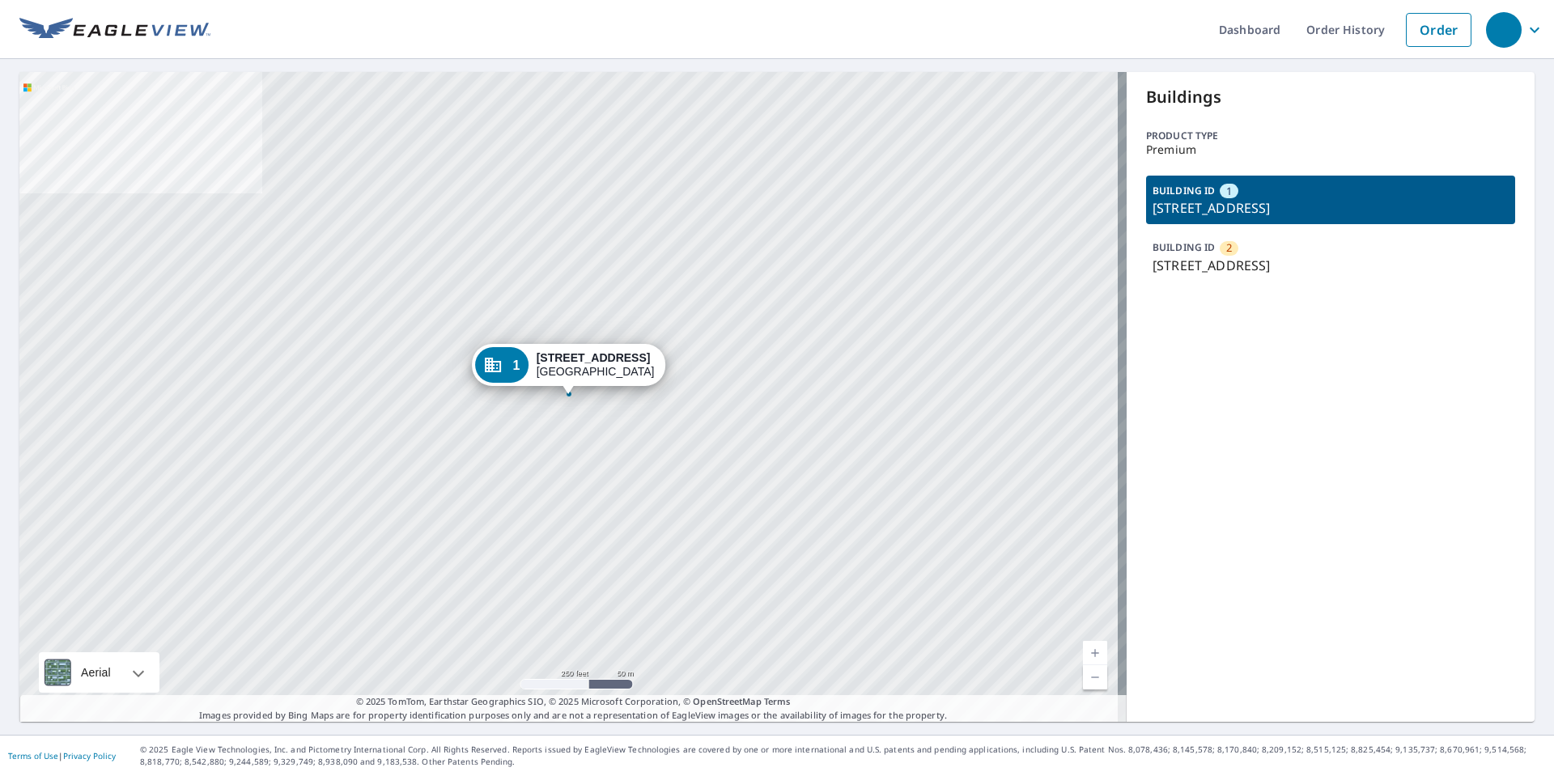
drag, startPoint x: 724, startPoint y: 464, endPoint x: 680, endPoint y: 558, distance: 103.9
click at [680, 558] on div "2 [STREET_ADDRESS] 1 [STREET_ADDRESS]" at bounding box center [572, 397] width 1107 height 650
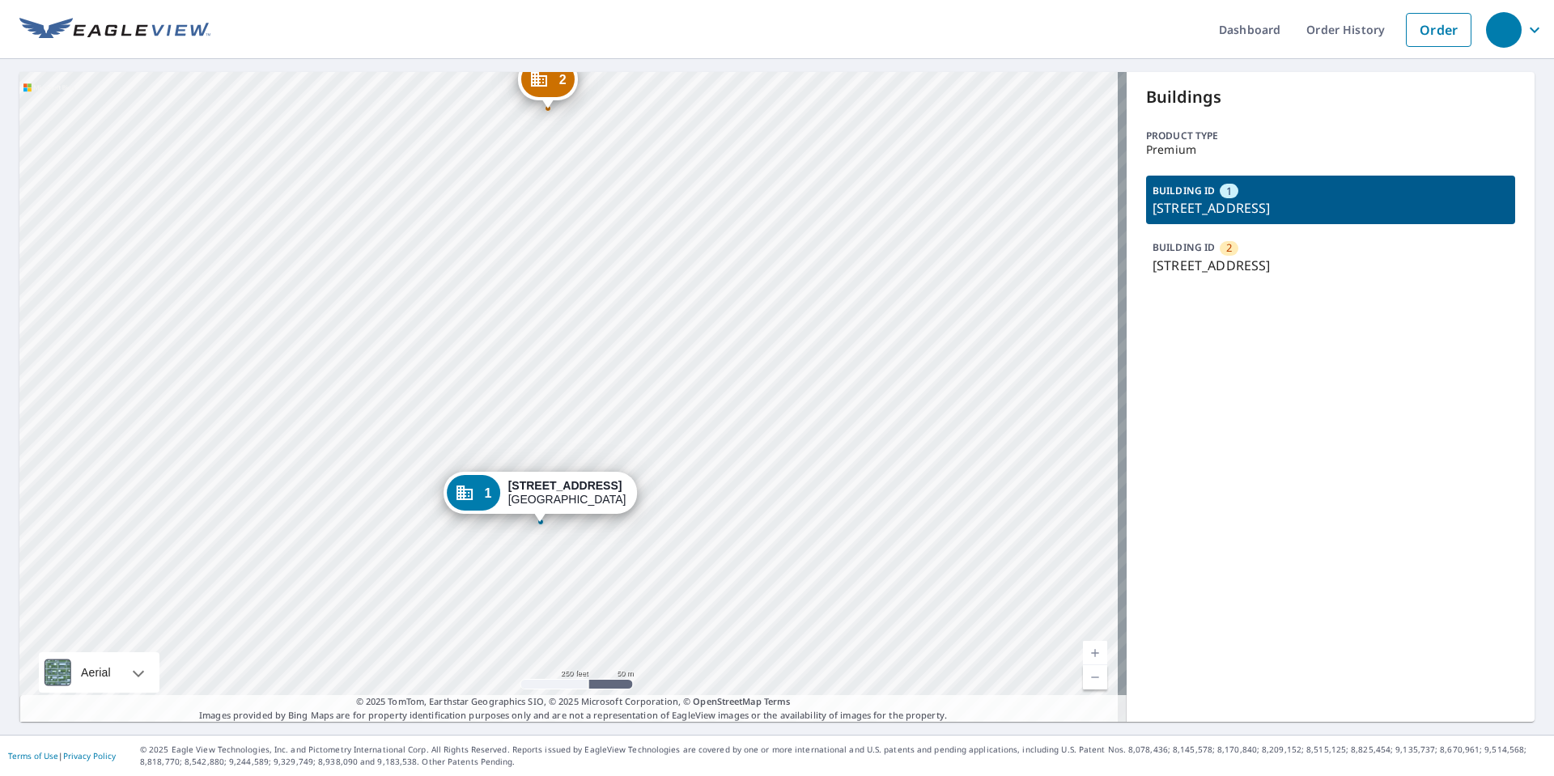
drag, startPoint x: 707, startPoint y: 546, endPoint x: 916, endPoint y: 304, distance: 320.3
click at [925, 299] on div "2 [STREET_ADDRESS] 1 [STREET_ADDRESS]" at bounding box center [572, 397] width 1107 height 650
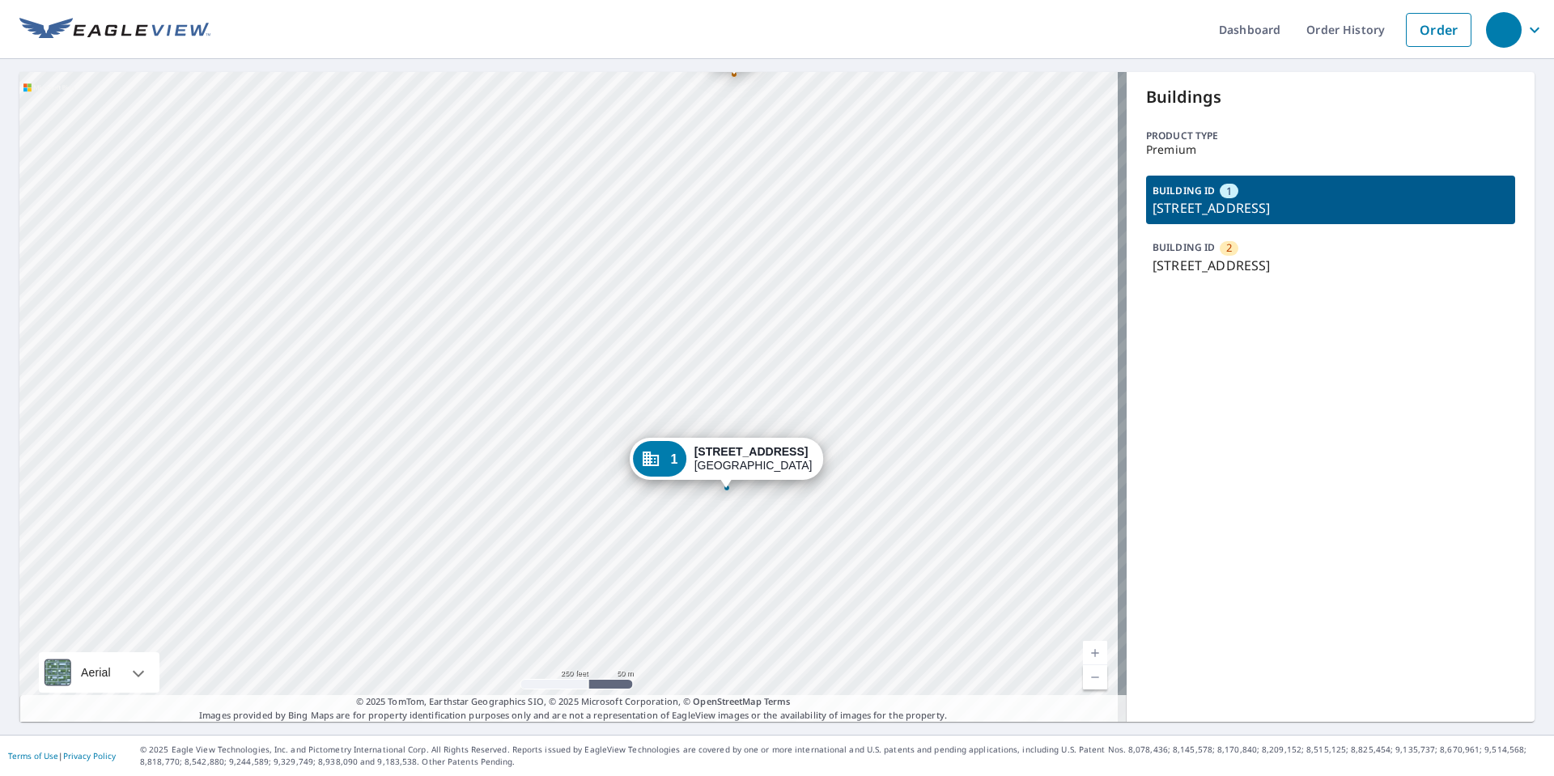
drag, startPoint x: 658, startPoint y: 350, endPoint x: 639, endPoint y: 561, distance: 212.2
click at [639, 561] on div "2 [STREET_ADDRESS] 1 [STREET_ADDRESS]" at bounding box center [572, 397] width 1107 height 650
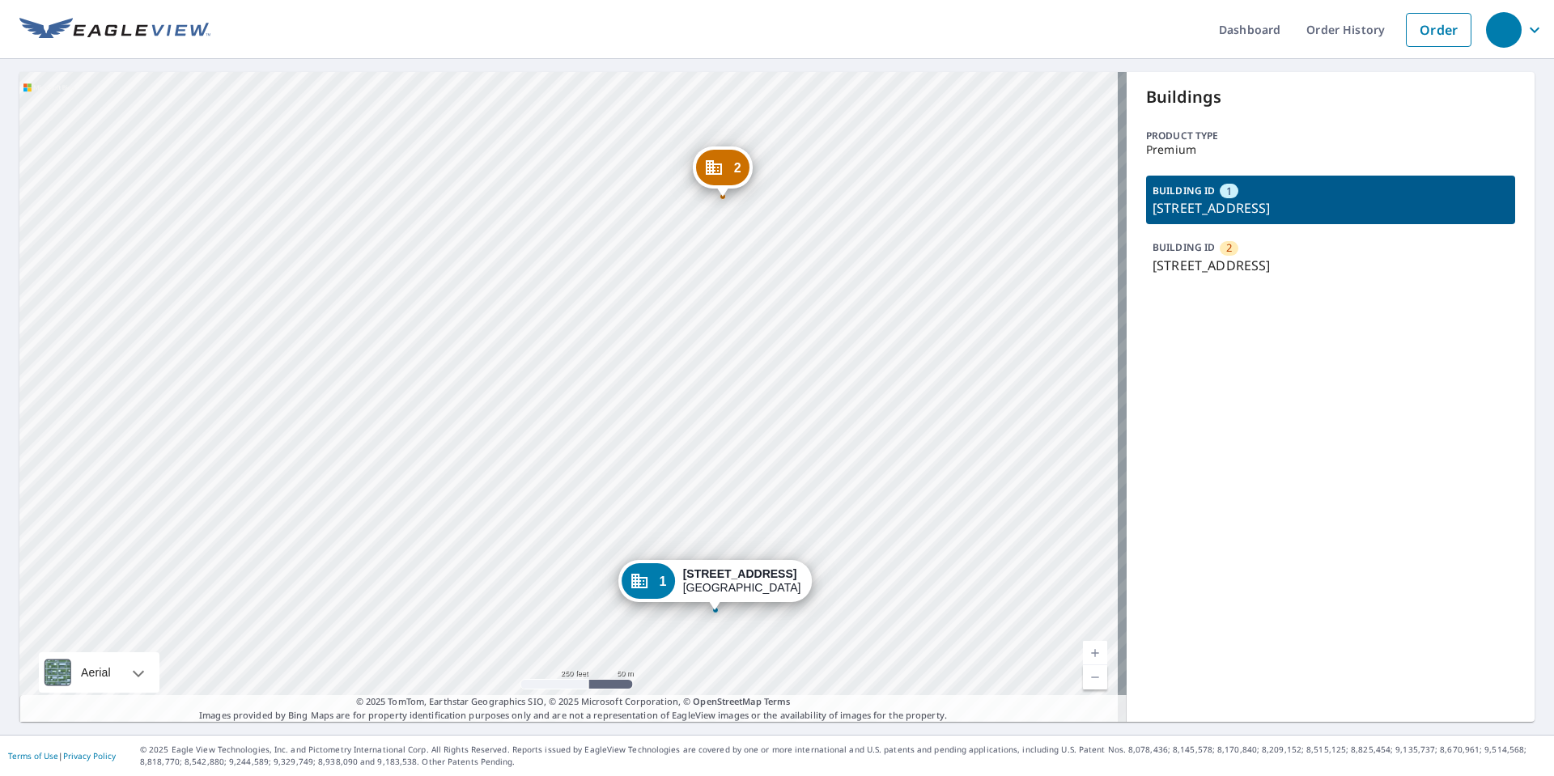
drag, startPoint x: 903, startPoint y: 322, endPoint x: 897, endPoint y: 414, distance: 92.5
click at [897, 414] on div "2 [STREET_ADDRESS] 1 [STREET_ADDRESS]" at bounding box center [572, 397] width 1107 height 650
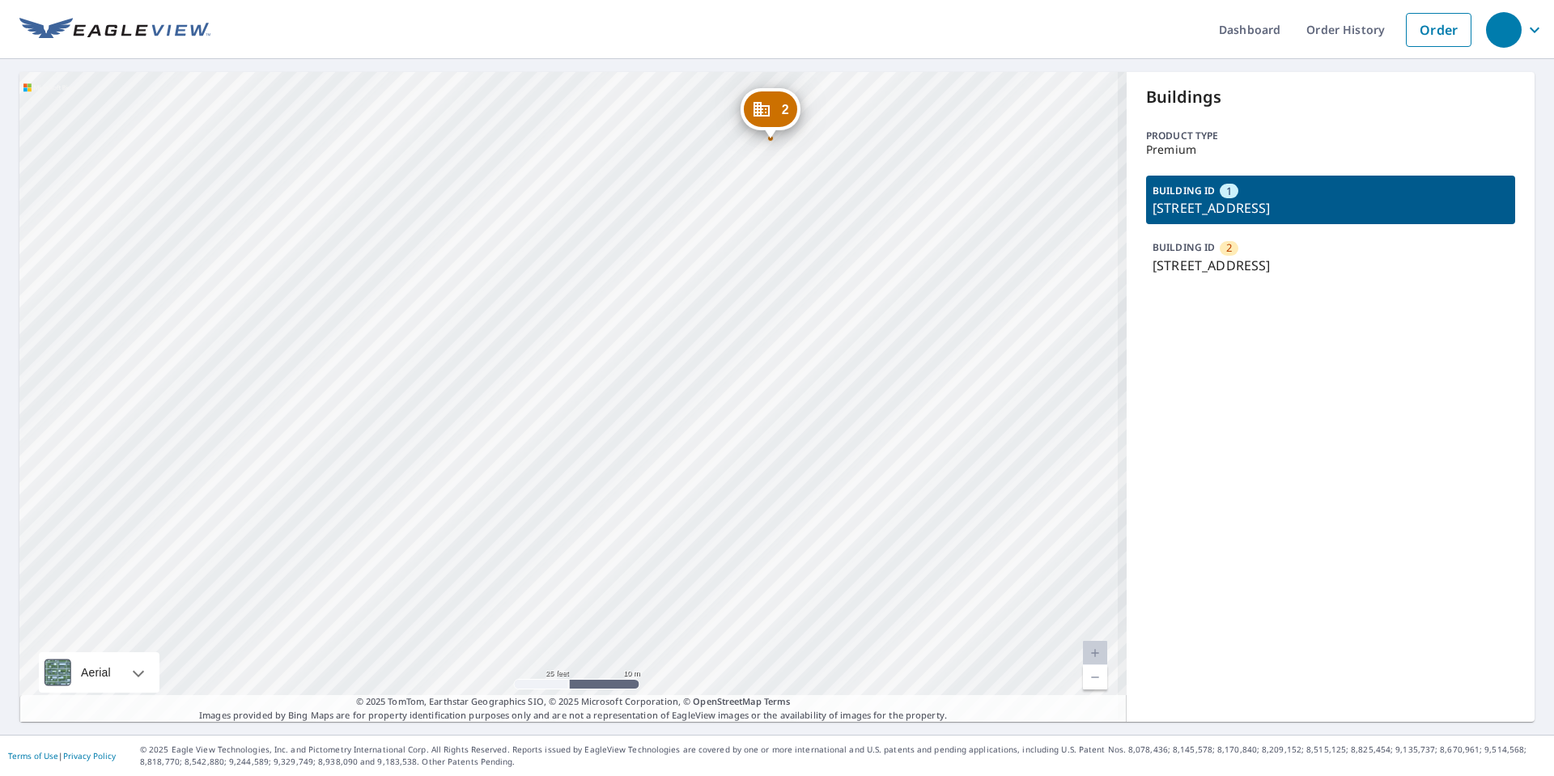
drag, startPoint x: 764, startPoint y: 196, endPoint x: 745, endPoint y: 355, distance: 159.7
click at [745, 353] on div "2 [STREET_ADDRESS] 1 [STREET_ADDRESS]" at bounding box center [572, 397] width 1107 height 650
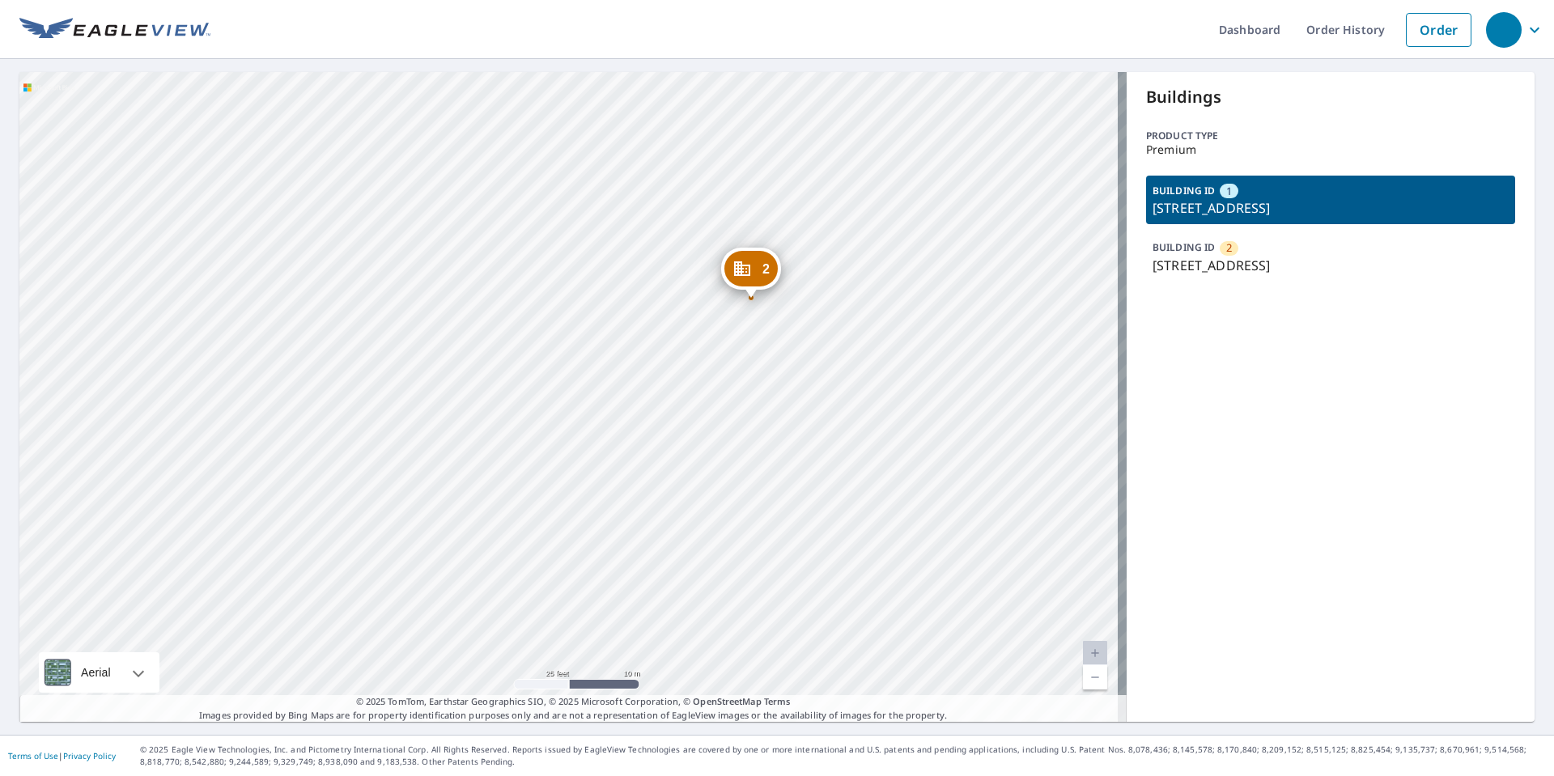
drag, startPoint x: 113, startPoint y: 316, endPoint x: 123, endPoint y: 253, distance: 63.9
click at [116, 308] on div "2 [STREET_ADDRESS] 1 [STREET_ADDRESS]" at bounding box center [572, 397] width 1107 height 650
